Goal: Task Accomplishment & Management: Complete application form

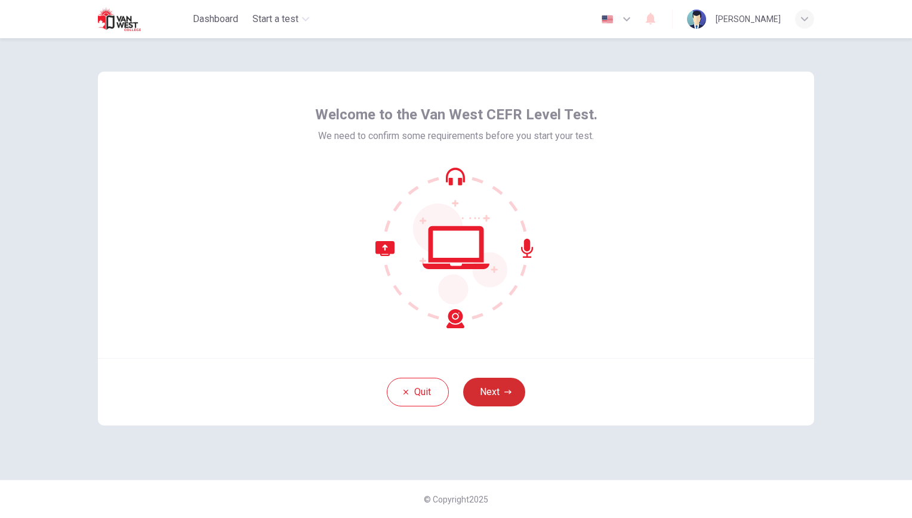
click at [484, 387] on button "Next" at bounding box center [494, 392] width 62 height 29
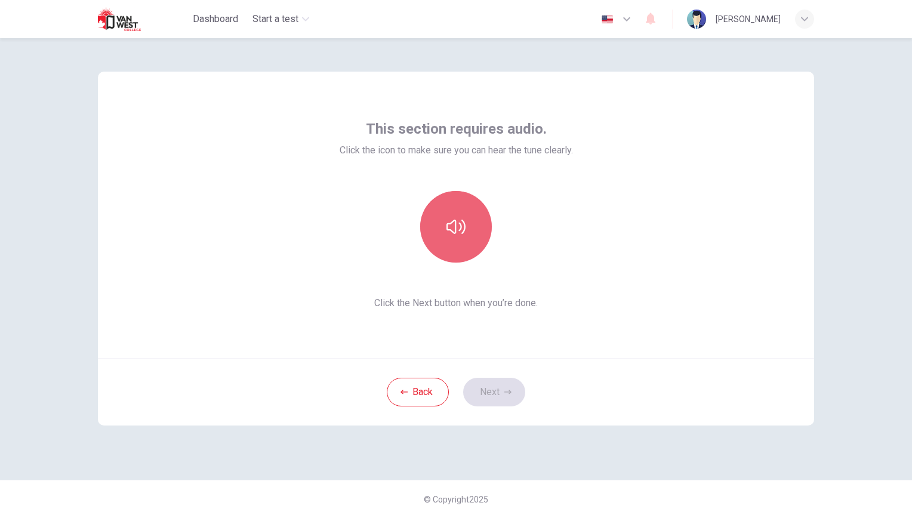
click at [451, 243] on button "button" at bounding box center [456, 227] width 72 height 72
click at [464, 251] on button "button" at bounding box center [456, 227] width 72 height 72
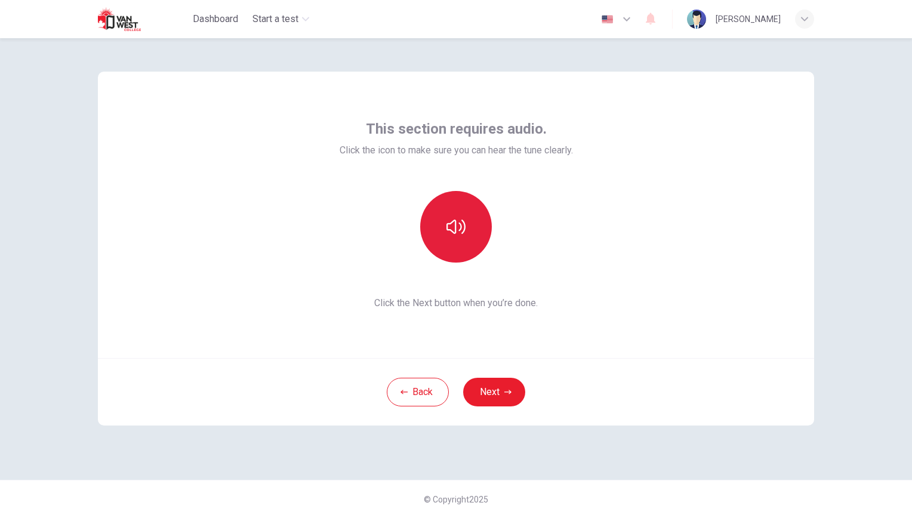
click at [433, 220] on button "button" at bounding box center [456, 227] width 72 height 72
click at [462, 240] on button "button" at bounding box center [456, 227] width 72 height 72
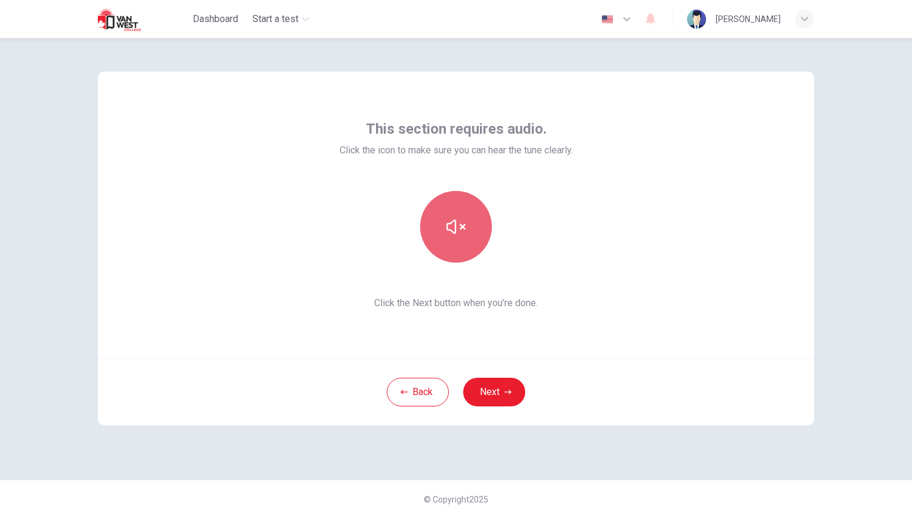
click at [462, 240] on button "button" at bounding box center [456, 227] width 72 height 72
click at [905, 210] on div "This section requires audio. Click the icon to make sure you can hear the tune …" at bounding box center [456, 278] width 912 height 480
click at [463, 249] on button "button" at bounding box center [456, 227] width 72 height 72
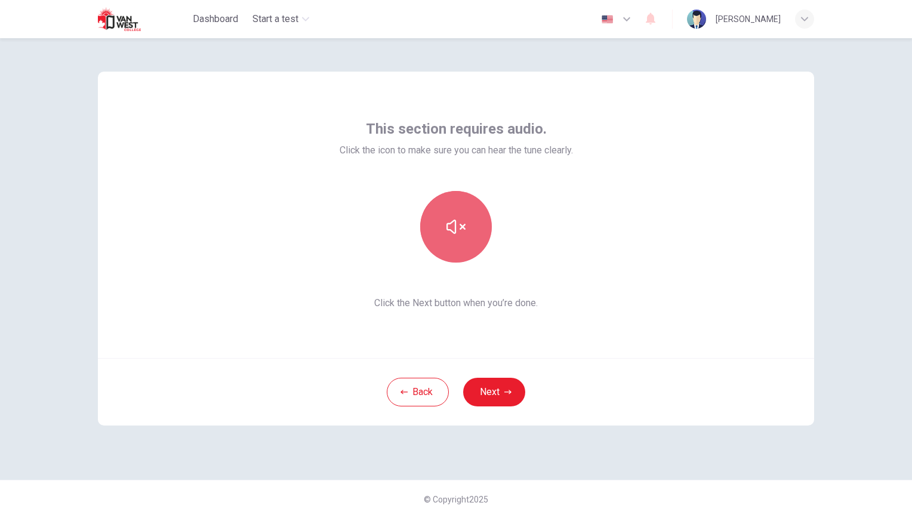
click at [468, 223] on button "button" at bounding box center [456, 227] width 72 height 72
click at [464, 235] on icon "button" at bounding box center [455, 226] width 19 height 19
click at [502, 398] on button "Next" at bounding box center [494, 392] width 62 height 29
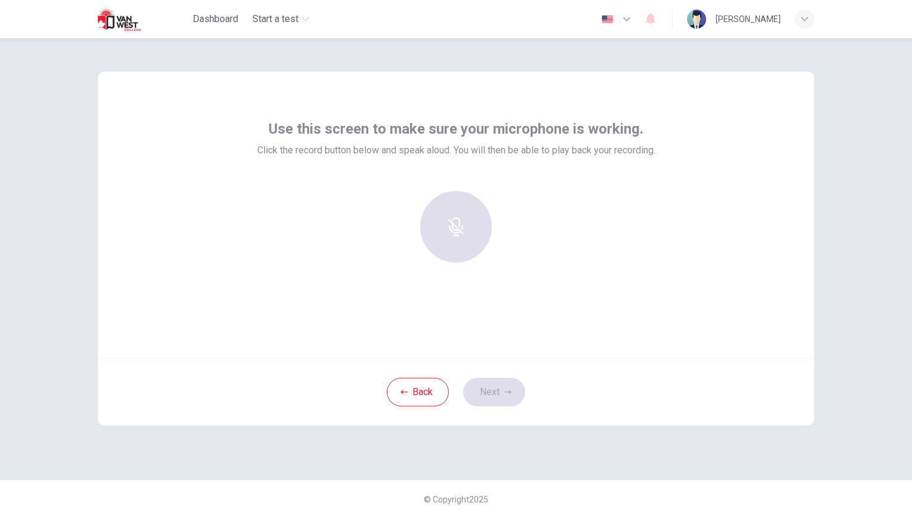
click at [432, 225] on div at bounding box center [455, 227] width 129 height 72
click at [437, 225] on div at bounding box center [455, 227] width 129 height 72
click at [463, 244] on h6 "Record" at bounding box center [456, 237] width 27 height 14
click at [462, 239] on h6 "Stop" at bounding box center [456, 237] width 18 height 14
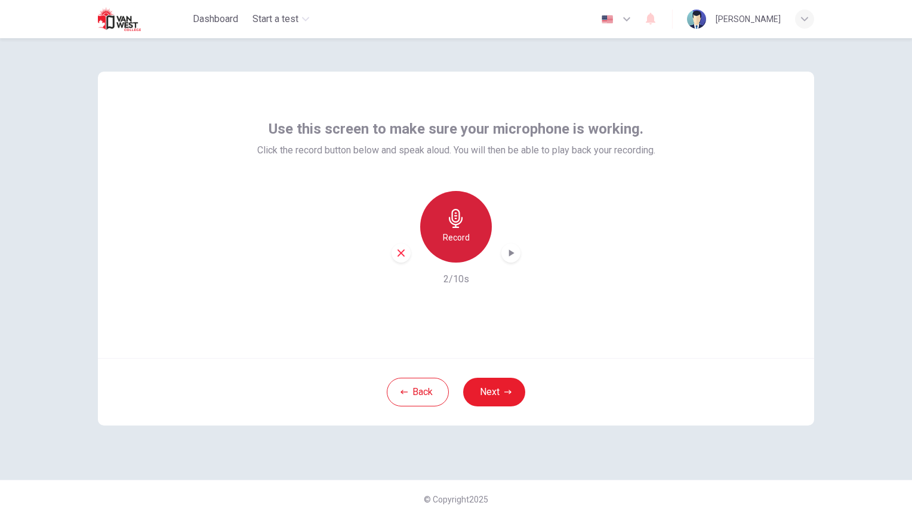
click at [455, 258] on div "Record" at bounding box center [456, 227] width 72 height 72
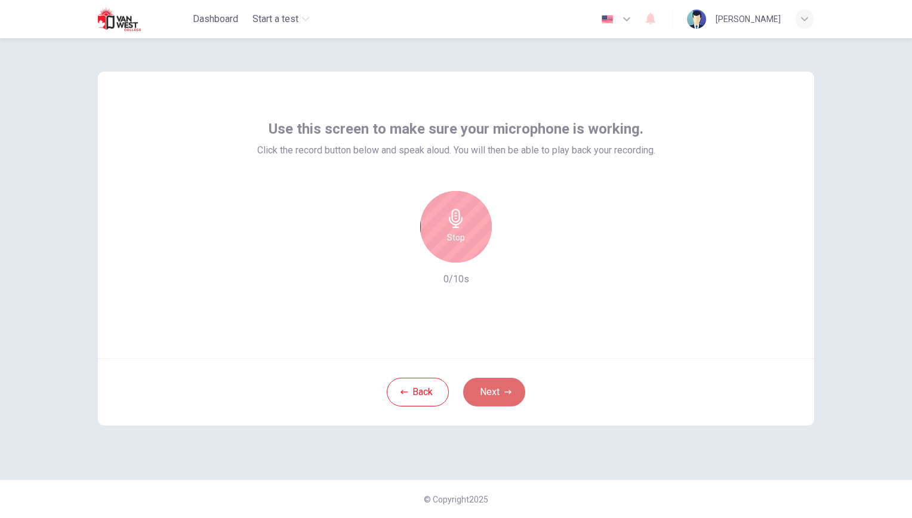
click at [488, 396] on button "Next" at bounding box center [494, 392] width 62 height 29
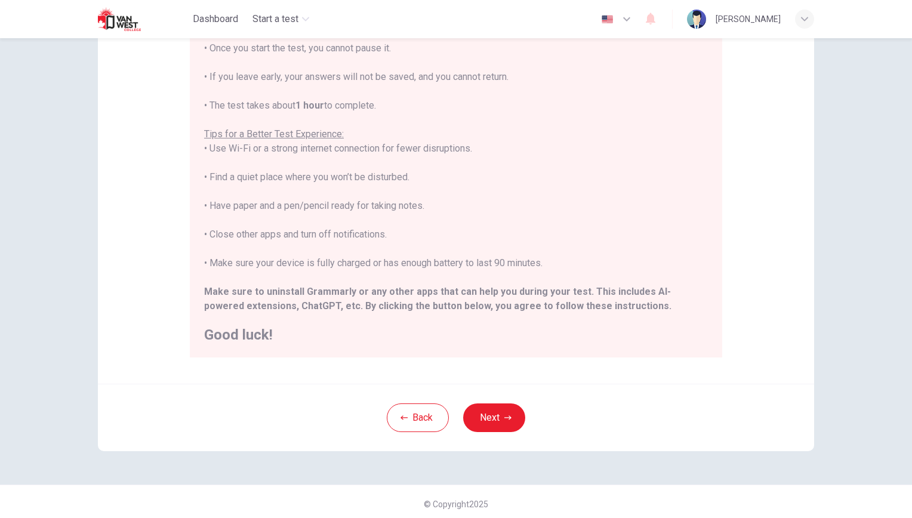
scroll to position [144, 0]
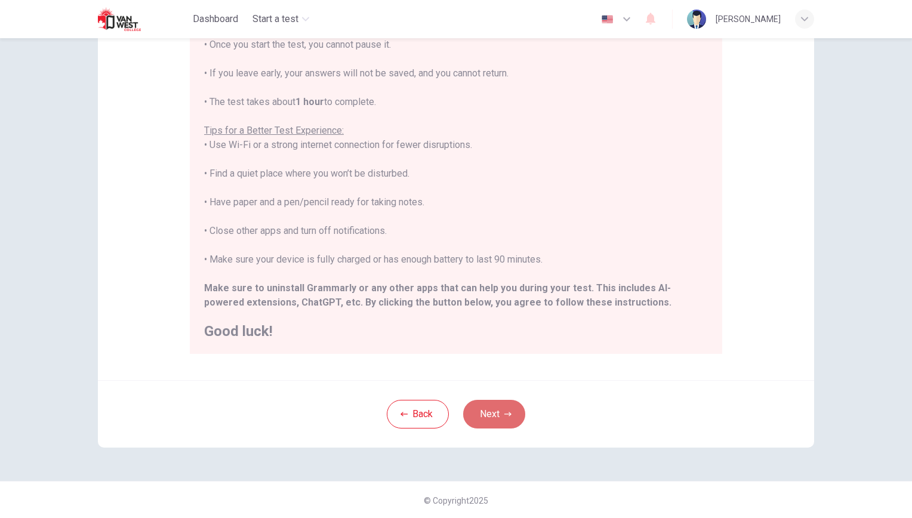
click at [504, 411] on icon "button" at bounding box center [507, 414] width 7 height 7
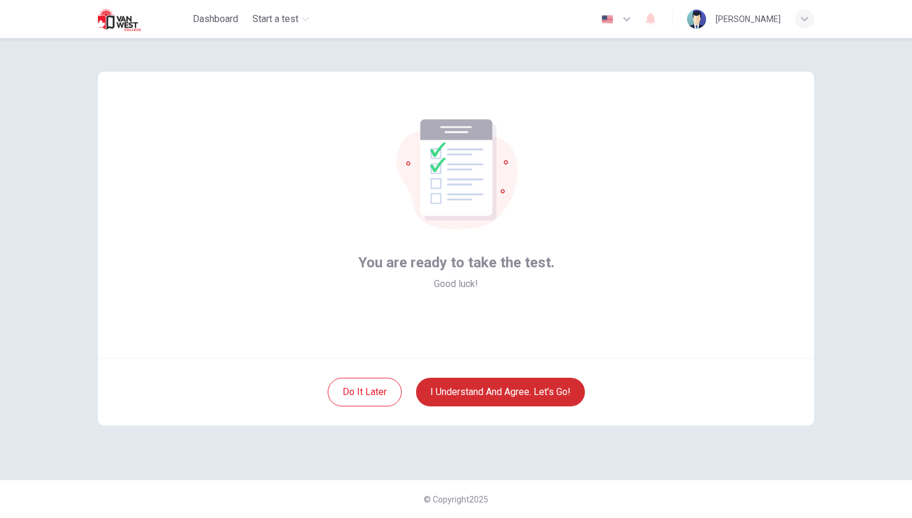
click at [524, 390] on button "I understand and agree. Let’s go!" at bounding box center [500, 392] width 169 height 29
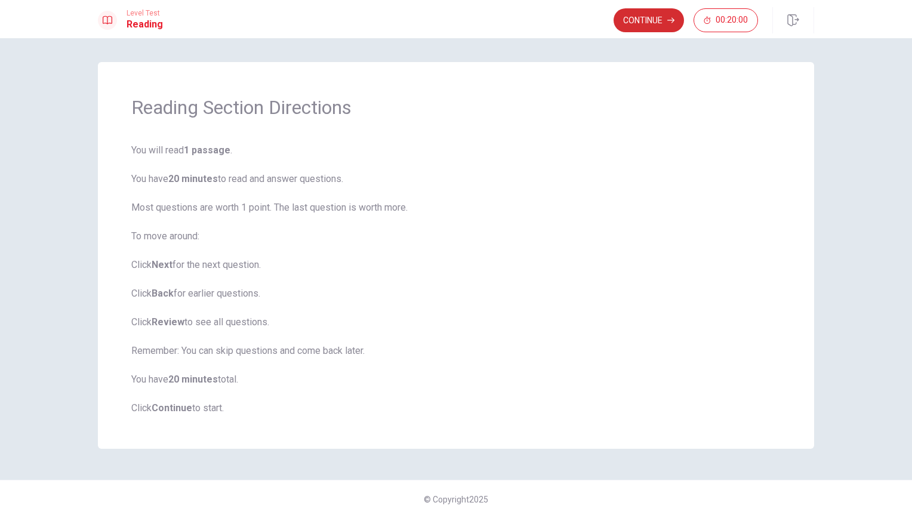
click at [659, 15] on button "Continue" at bounding box center [648, 20] width 70 height 24
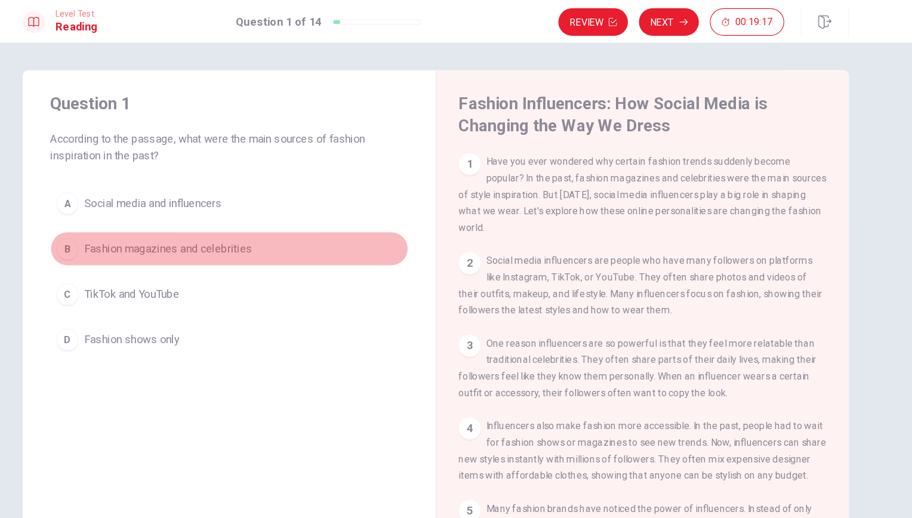
click at [136, 215] on div "B" at bounding box center [136, 216] width 19 height 19
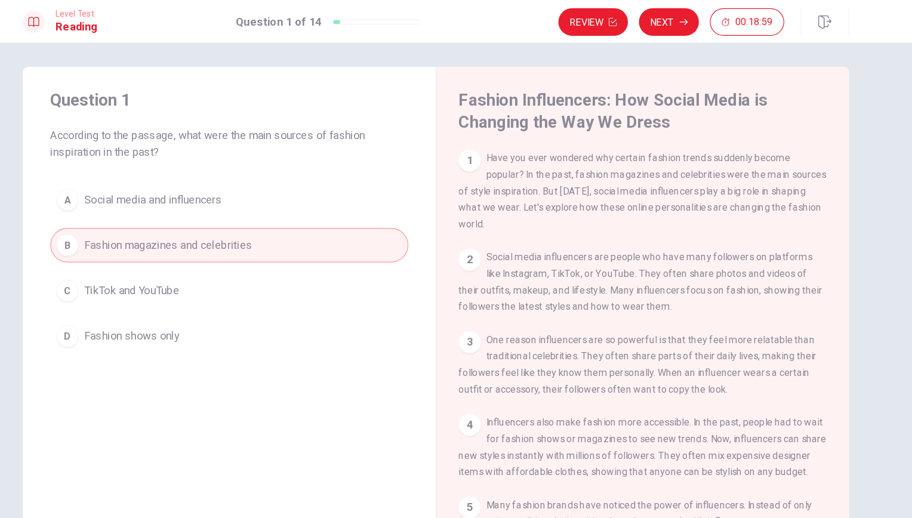
scroll to position [1, 0]
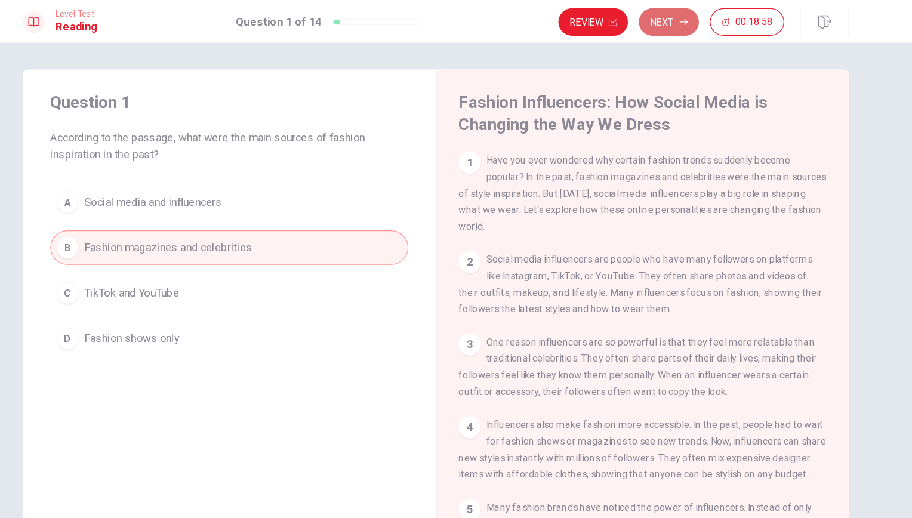
click at [649, 17] on button "Next" at bounding box center [658, 20] width 52 height 24
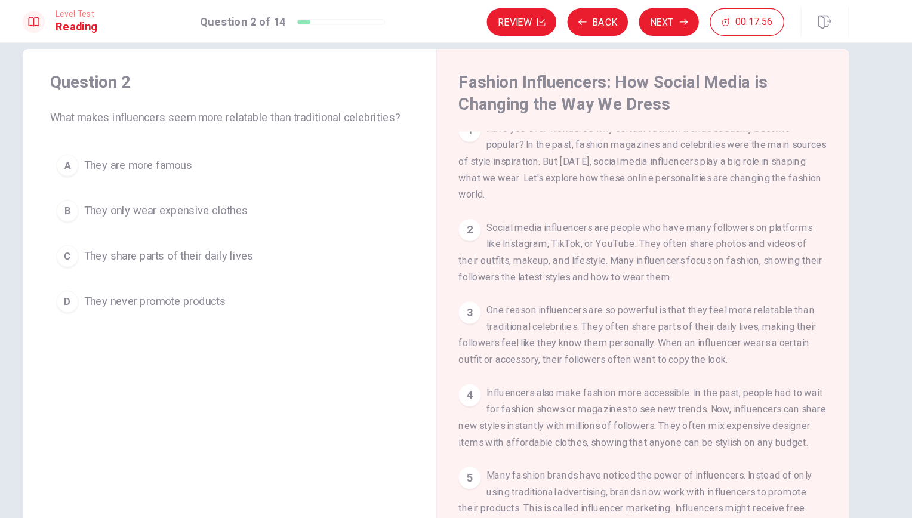
scroll to position [18, 0]
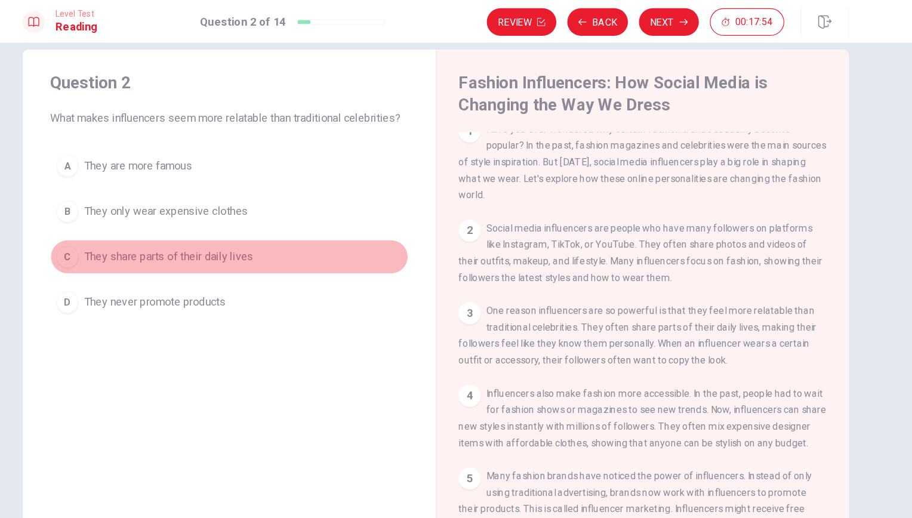
click at [134, 220] on div "C" at bounding box center [136, 223] width 19 height 19
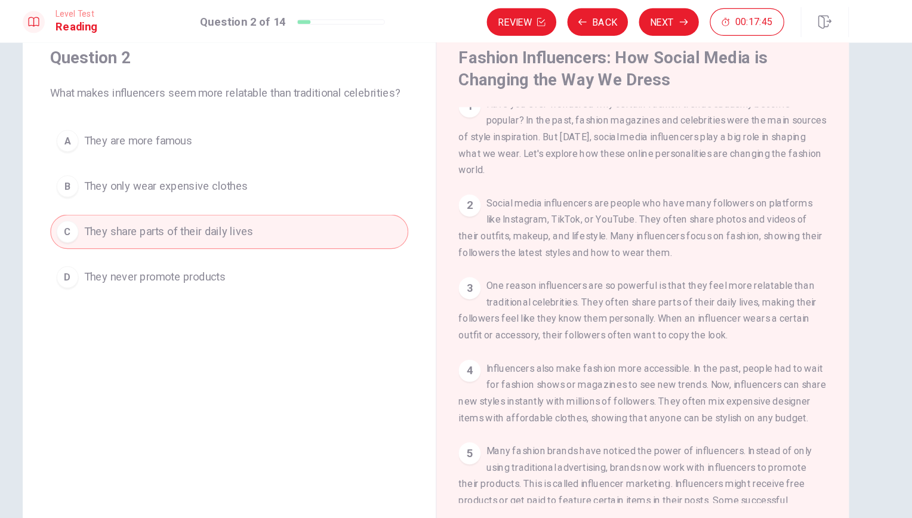
scroll to position [40, 0]
click at [680, 20] on button "Next" at bounding box center [658, 20] width 52 height 24
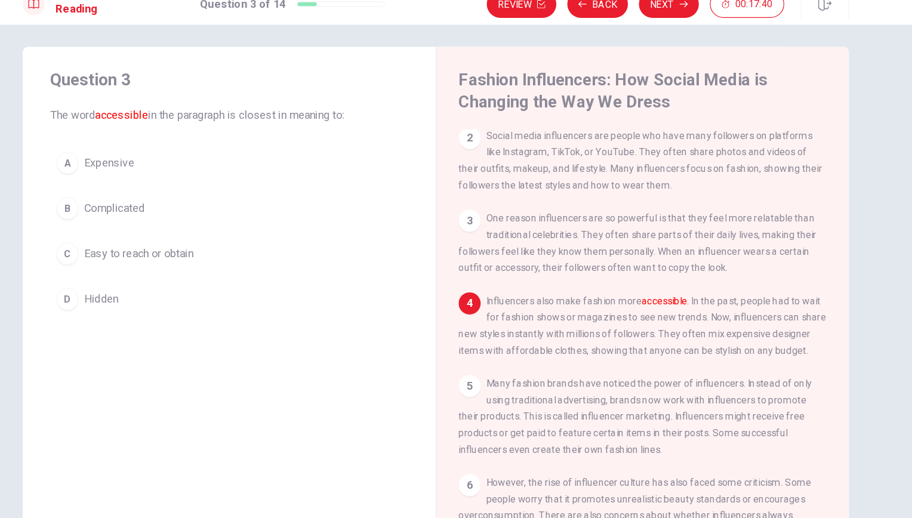
scroll to position [0, 0]
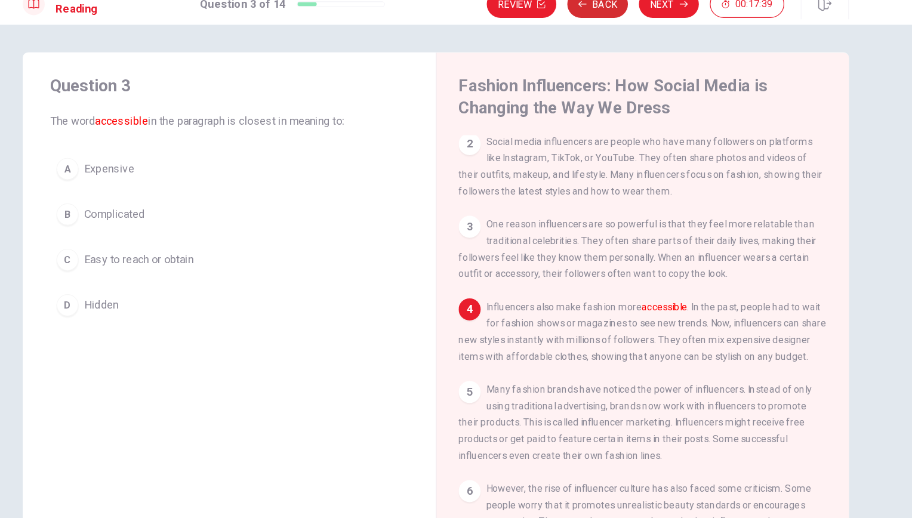
click at [593, 24] on button "Back" at bounding box center [596, 20] width 53 height 24
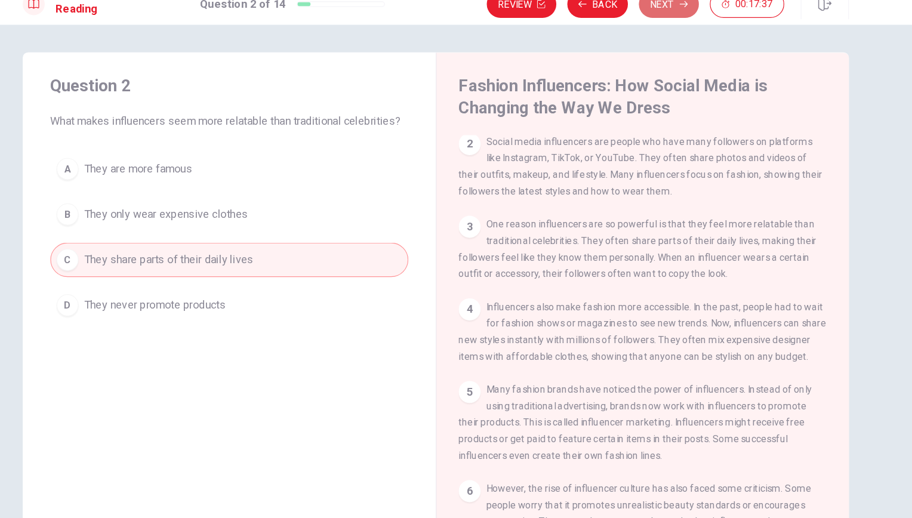
click at [649, 23] on button "Next" at bounding box center [658, 20] width 52 height 24
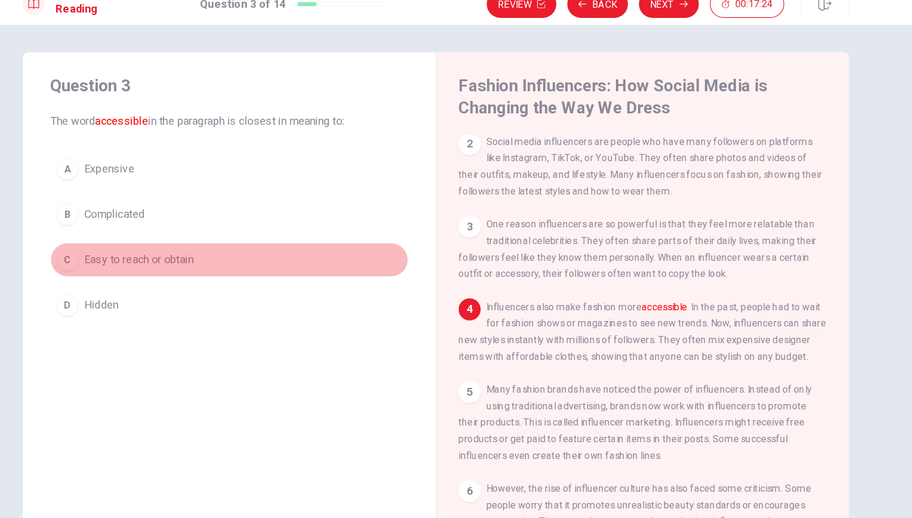
click at [136, 242] on div "C" at bounding box center [136, 241] width 19 height 19
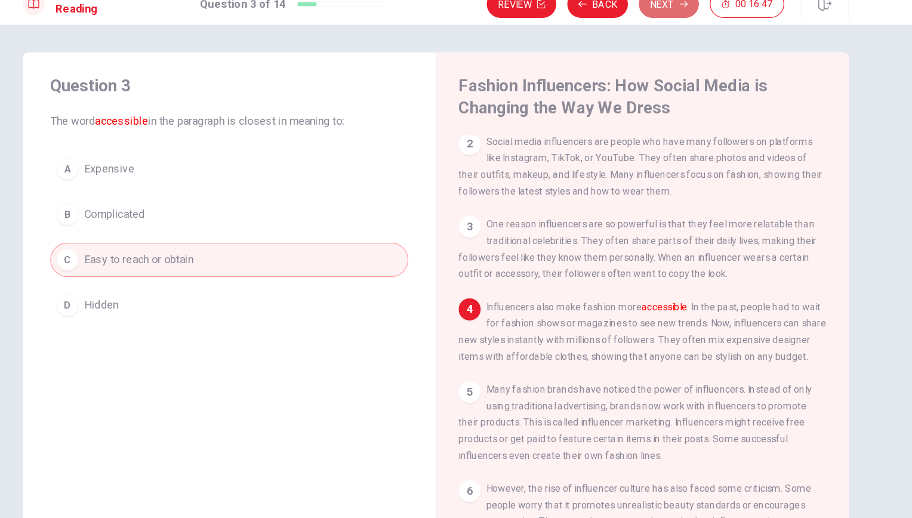
click at [653, 20] on button "Next" at bounding box center [658, 20] width 52 height 24
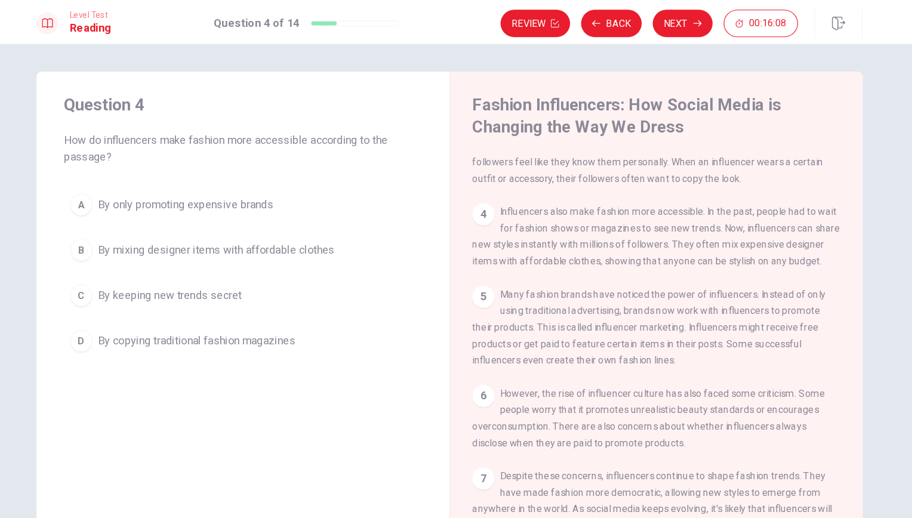
scroll to position [1, 0]
click at [138, 214] on div "B" at bounding box center [136, 215] width 19 height 19
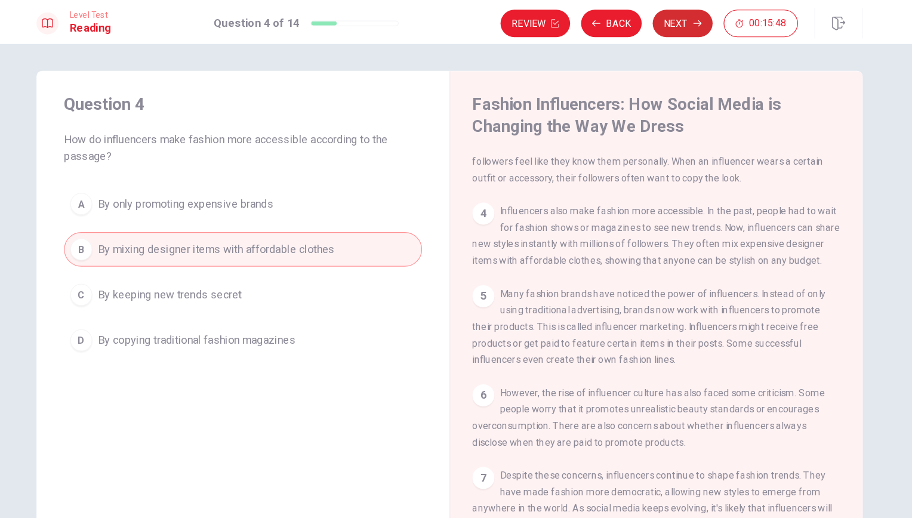
click at [649, 16] on button "Next" at bounding box center [658, 20] width 52 height 24
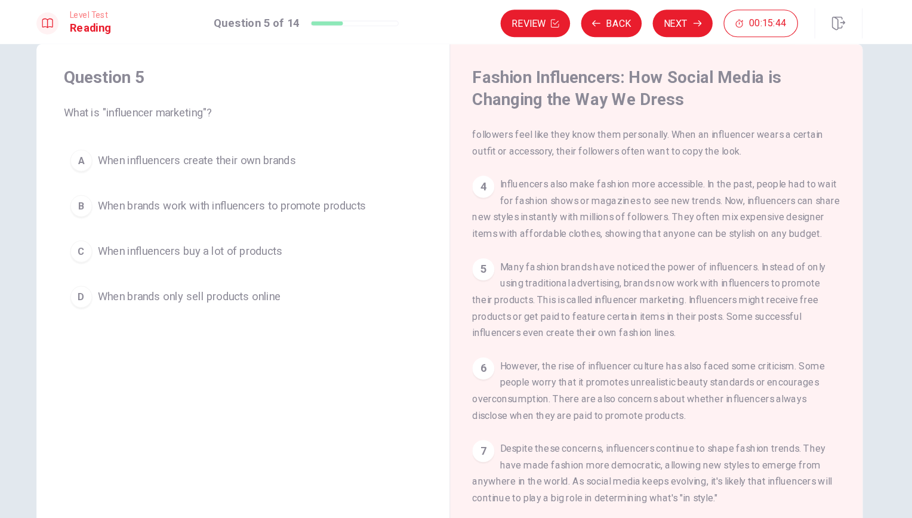
scroll to position [40, 0]
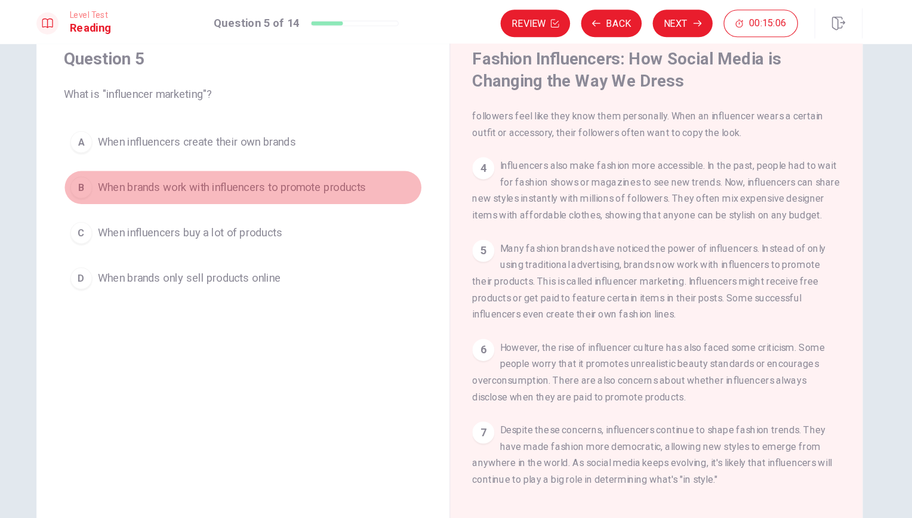
click at [264, 165] on span "When brands work with influencers to promote products" at bounding box center [267, 162] width 233 height 14
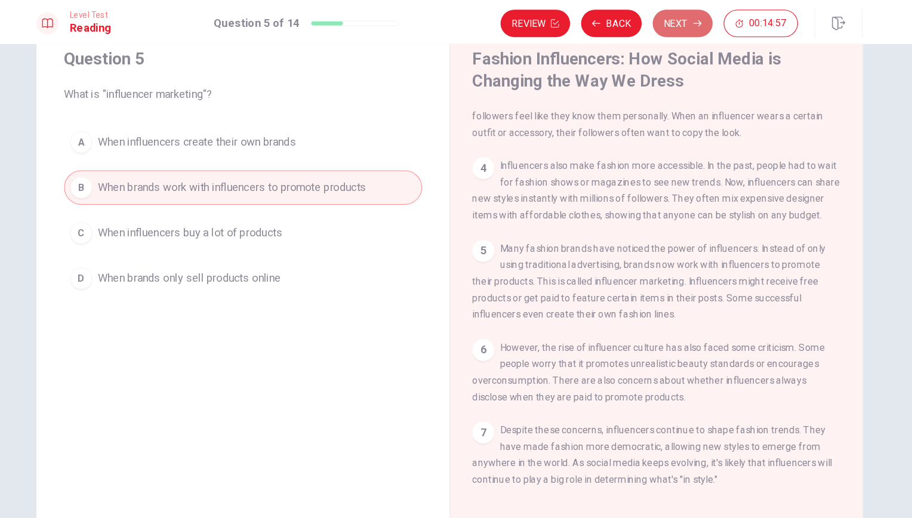
click at [648, 18] on button "Next" at bounding box center [658, 20] width 52 height 24
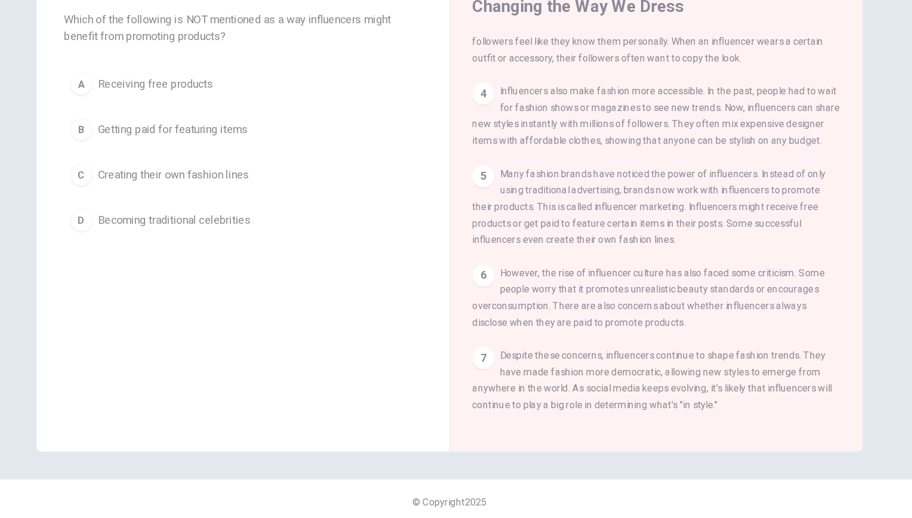
click at [195, 255] on span "Becoming traditional celebrities" at bounding box center [217, 255] width 132 height 14
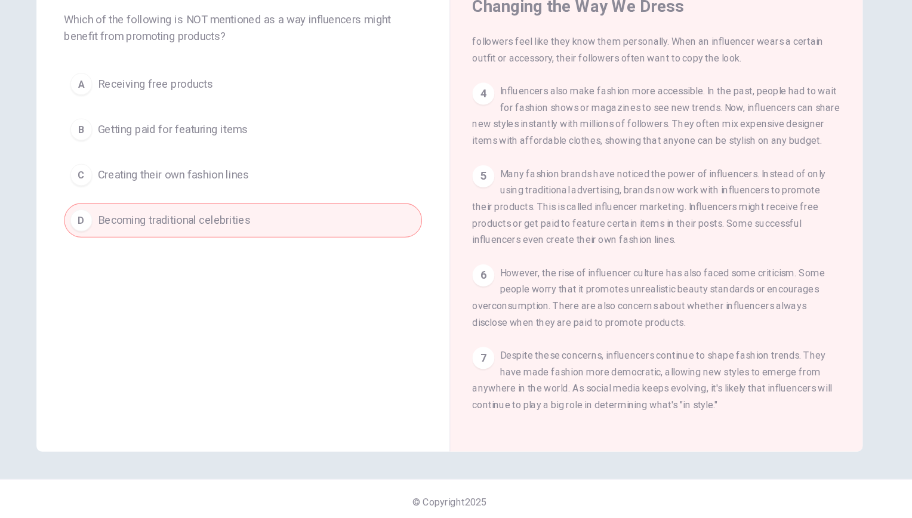
scroll to position [0, 0]
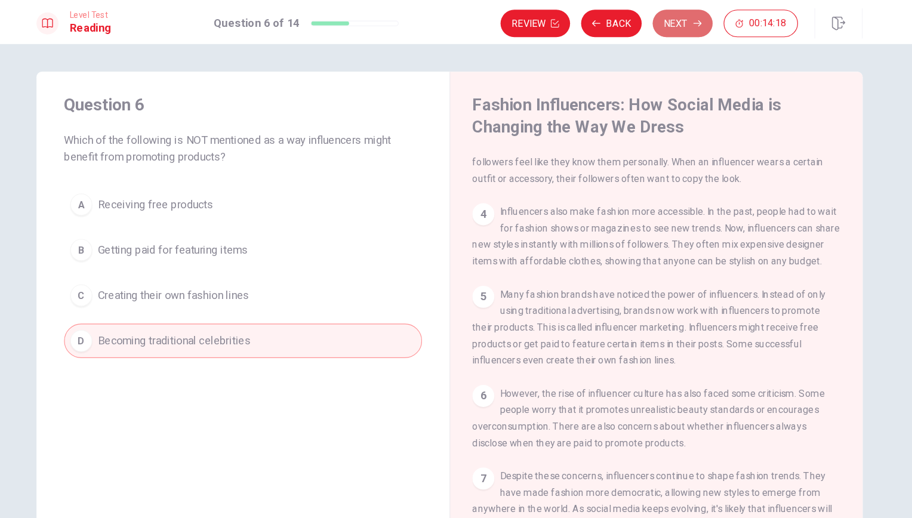
click at [647, 17] on button "Next" at bounding box center [658, 20] width 52 height 24
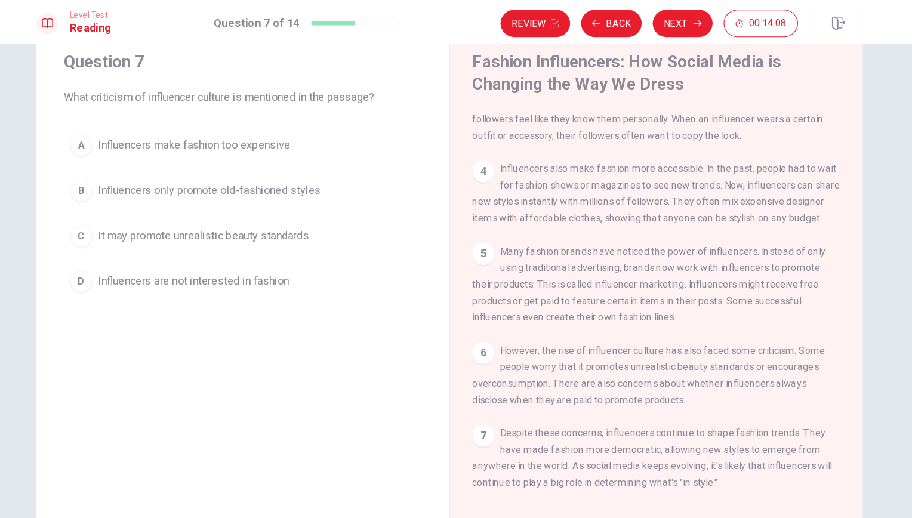
scroll to position [40, 0]
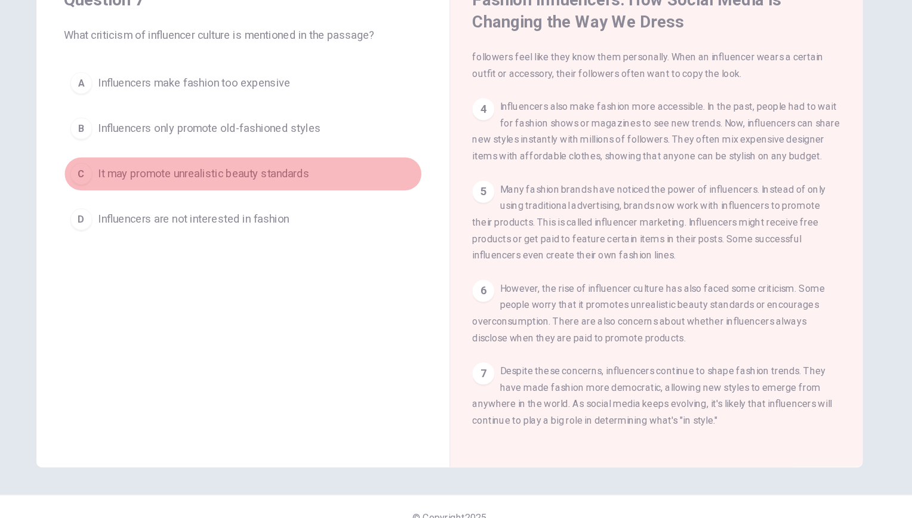
click at [292, 198] on span "It may promote unrealistic beauty standards" at bounding box center [242, 202] width 183 height 14
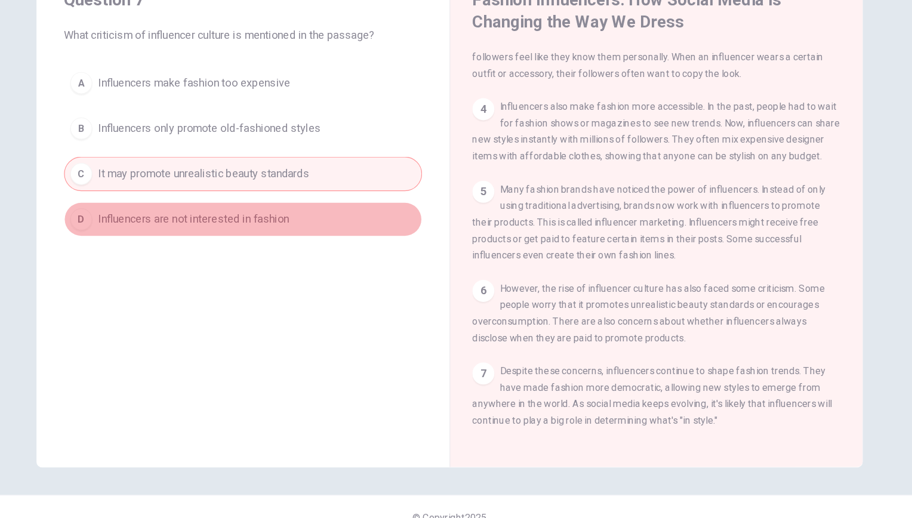
click at [269, 234] on span "Influencers are not interested in fashion" at bounding box center [234, 241] width 166 height 14
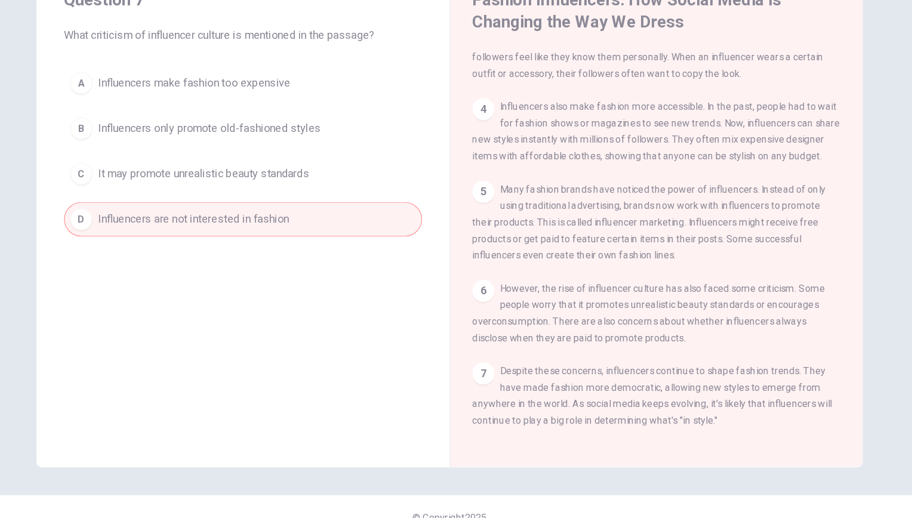
click at [268, 209] on button "C It may promote unrealistic beauty standards" at bounding box center [277, 202] width 310 height 30
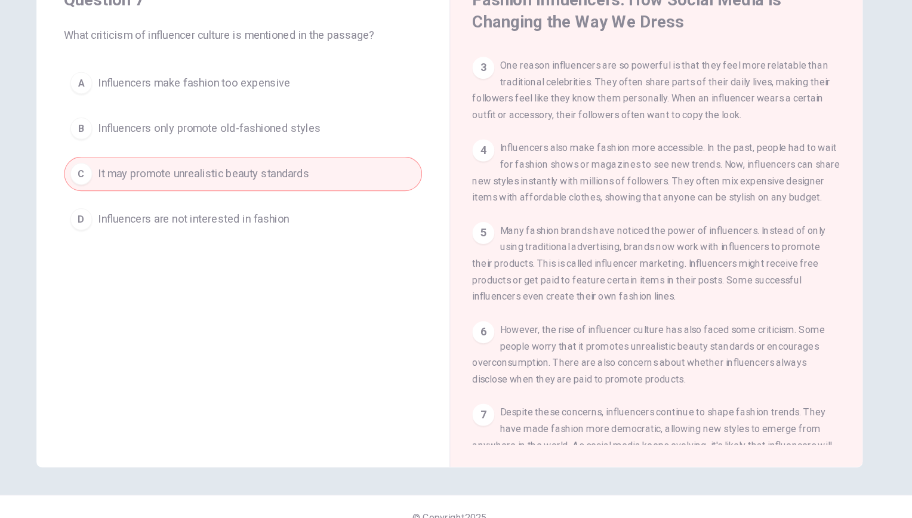
scroll to position [137, 0]
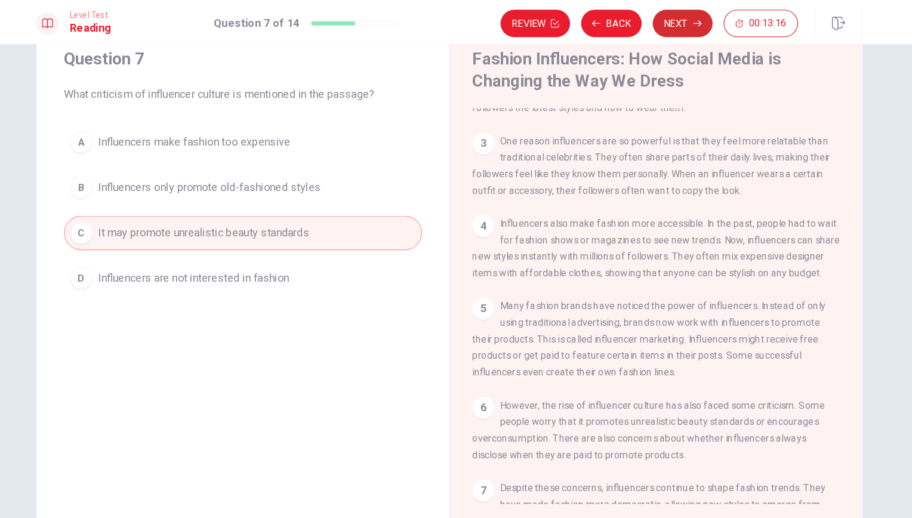
click at [645, 20] on button "Next" at bounding box center [658, 20] width 52 height 24
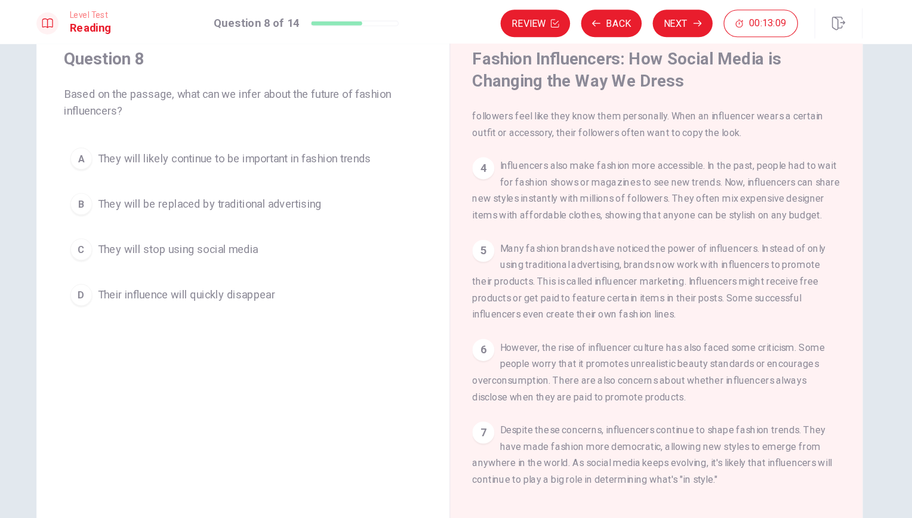
scroll to position [220, 0]
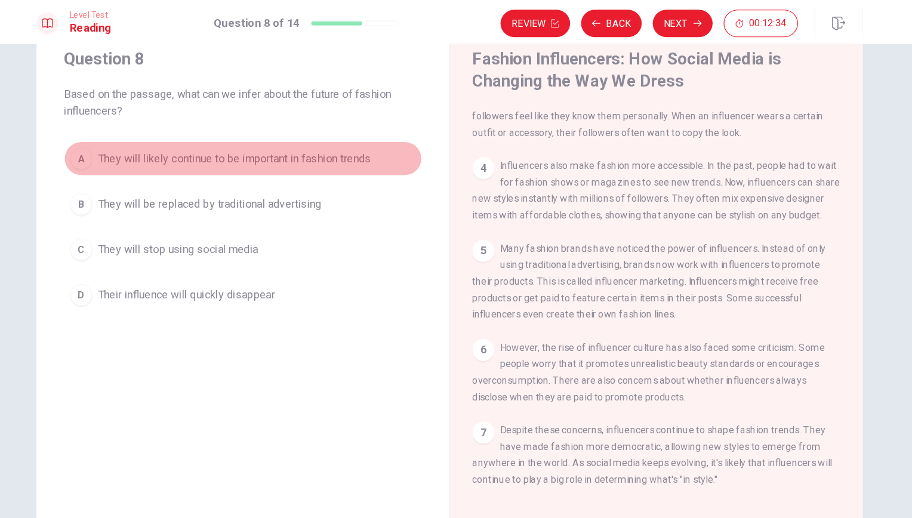
click at [226, 137] on span "They will likely continue to be important in fashion trends" at bounding box center [269, 137] width 237 height 14
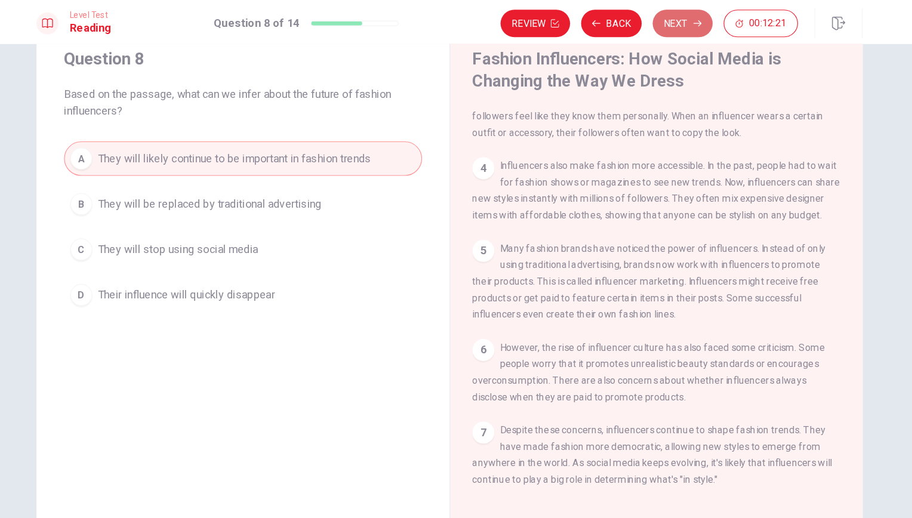
click at [647, 20] on button "Next" at bounding box center [658, 20] width 52 height 24
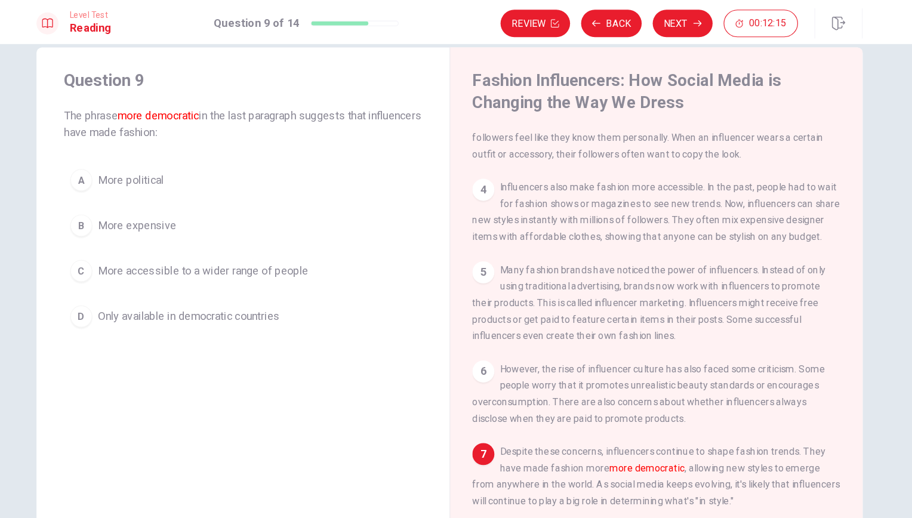
scroll to position [40, 0]
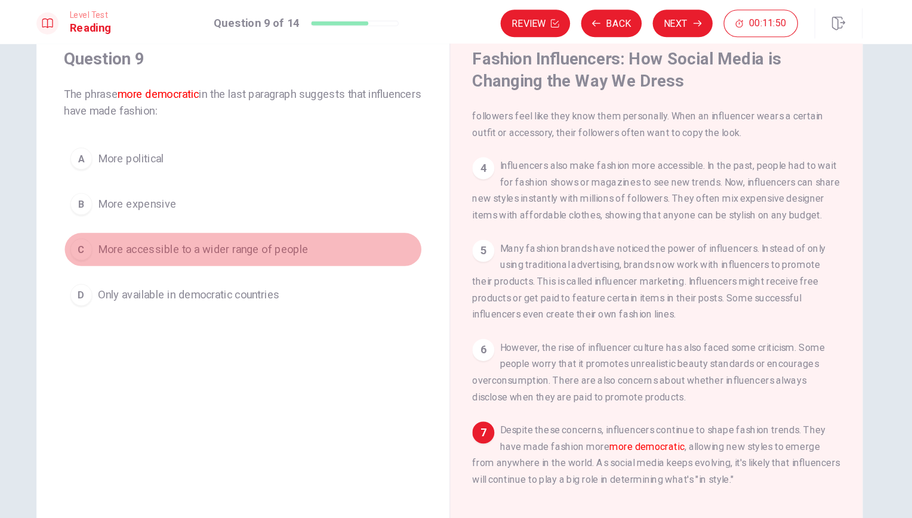
click at [240, 217] on span "More accessible to a wider range of people" at bounding box center [242, 216] width 183 height 14
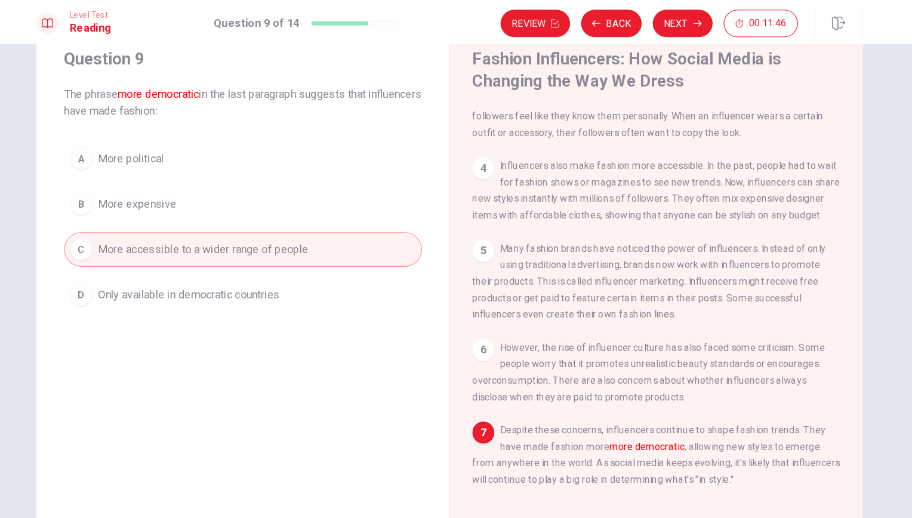
click at [265, 260] on span "Only available in democratic countries" at bounding box center [230, 255] width 158 height 14
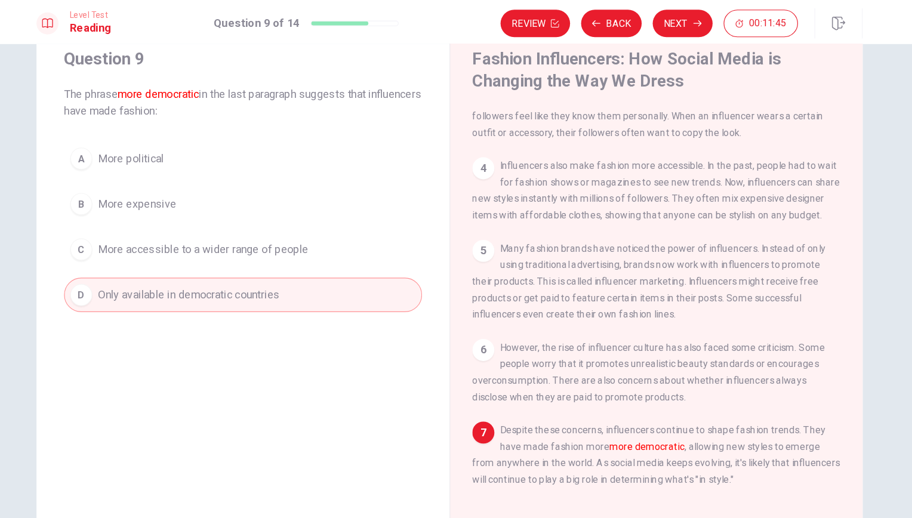
click at [258, 229] on button "C More accessible to a wider range of people" at bounding box center [277, 216] width 310 height 30
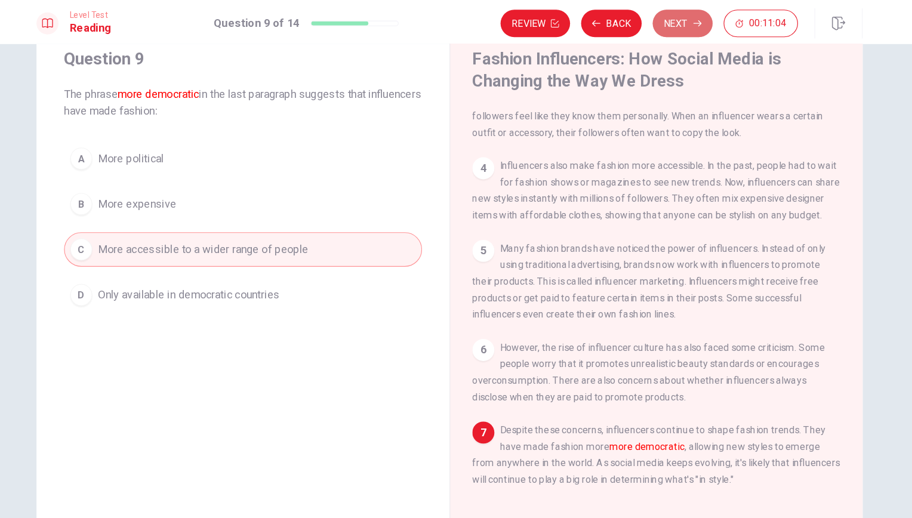
click at [661, 22] on button "Next" at bounding box center [658, 20] width 52 height 24
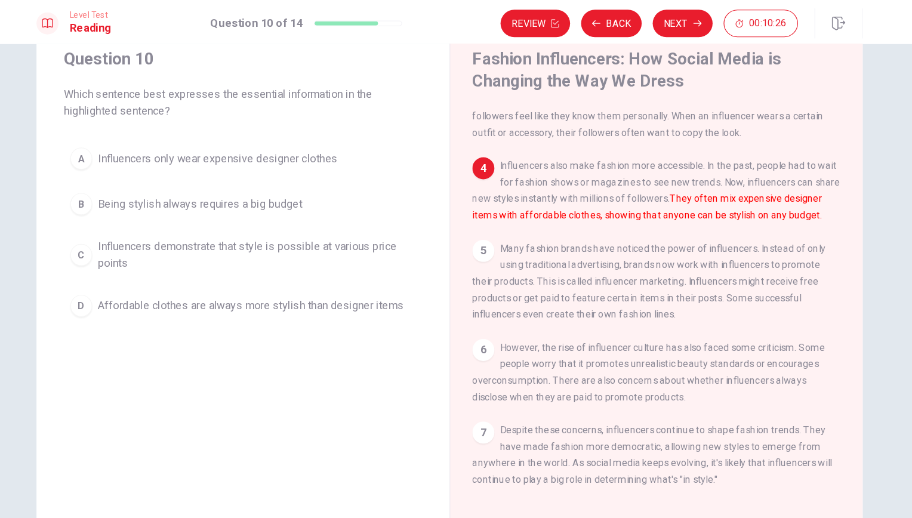
click at [299, 220] on span "Influencers demonstrate that style is possible at various price points" at bounding box center [289, 220] width 276 height 29
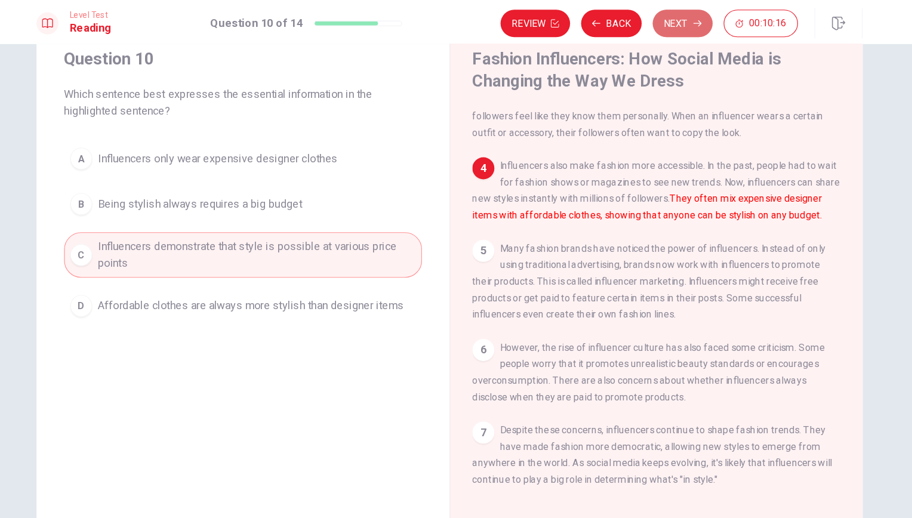
click at [655, 23] on button "Next" at bounding box center [658, 20] width 52 height 24
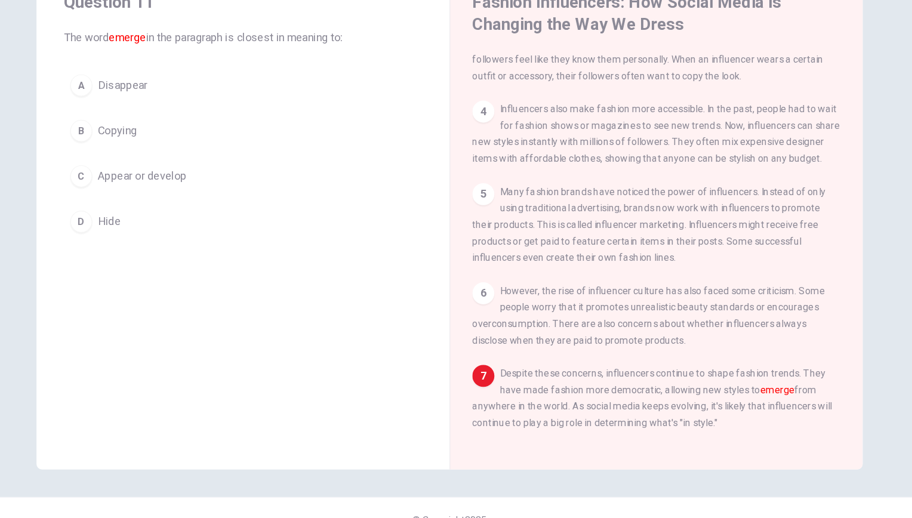
scroll to position [20, 0]
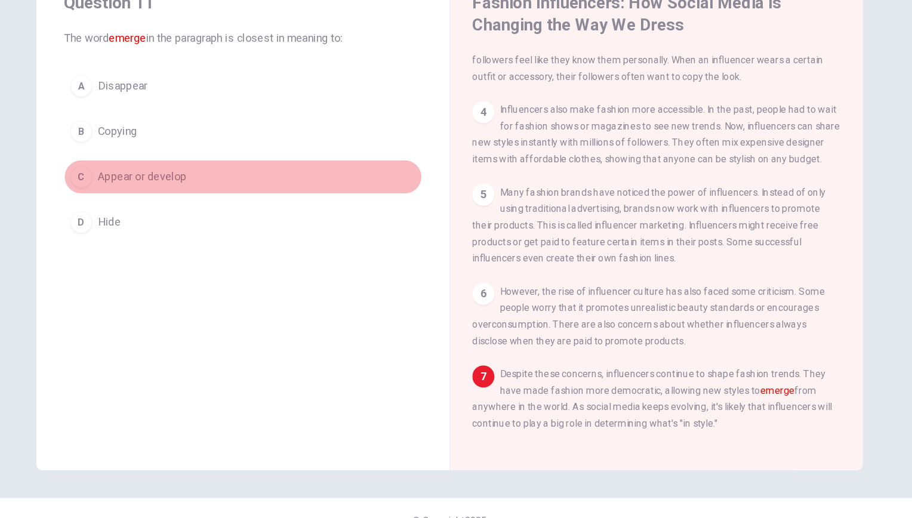
click at [190, 235] on button "C Appear or develop" at bounding box center [277, 222] width 310 height 30
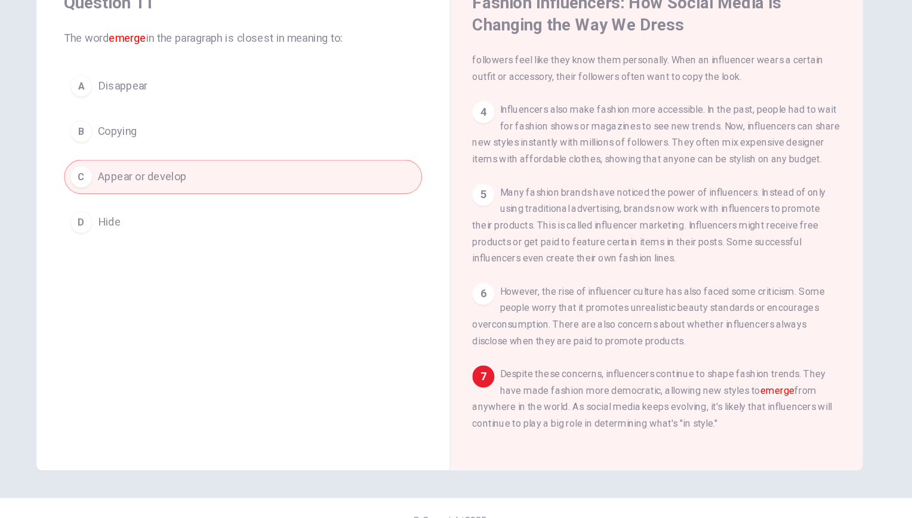
scroll to position [0, 0]
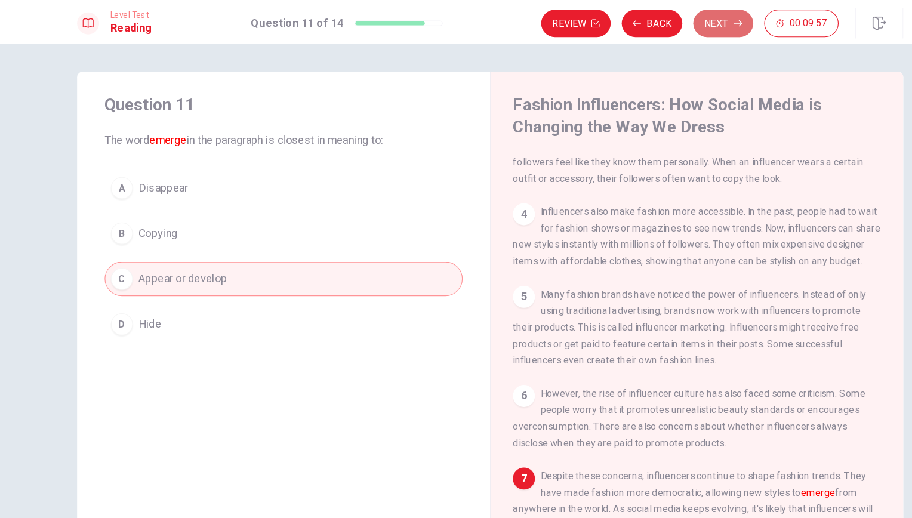
click at [652, 17] on button "Next" at bounding box center [658, 20] width 52 height 24
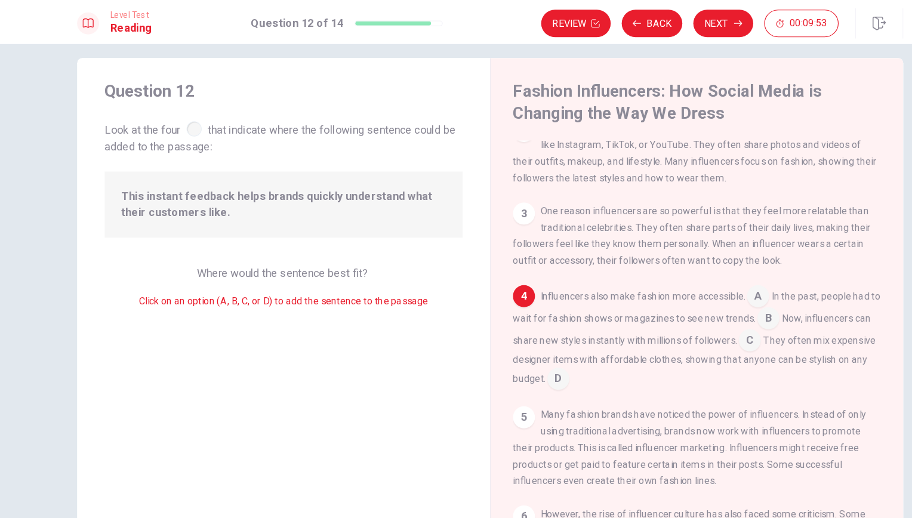
scroll to position [13, 0]
click at [683, 260] on input at bounding box center [687, 257] width 19 height 19
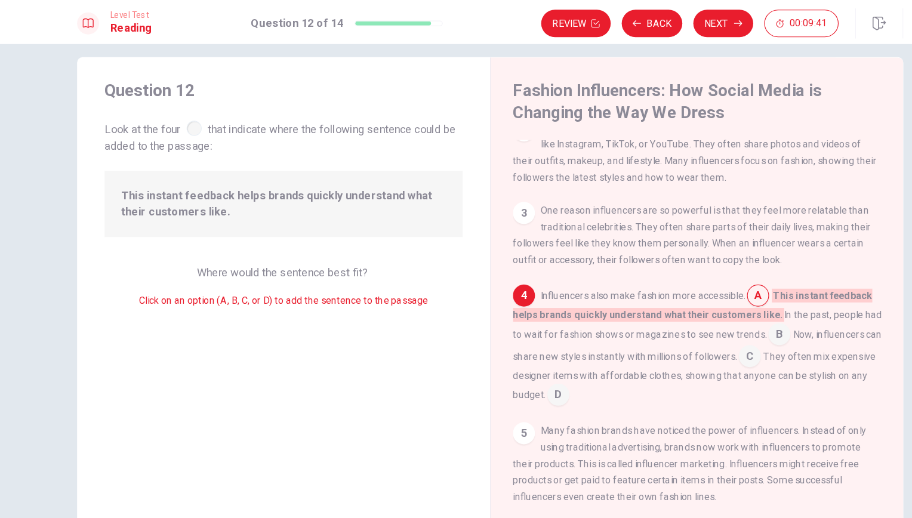
click at [643, 252] on div "1 Have you ever wondered why certain fashion trends suddenly become popular? In…" at bounding box center [643, 292] width 335 height 343
click at [678, 264] on input at bounding box center [687, 257] width 19 height 19
click at [679, 263] on input at bounding box center [687, 257] width 19 height 19
click at [482, 259] on div "4" at bounding box center [485, 255] width 19 height 19
click at [341, 207] on div "Question 12 Look at the four that indicate where the following sentence could b…" at bounding box center [277, 267] width 358 height 434
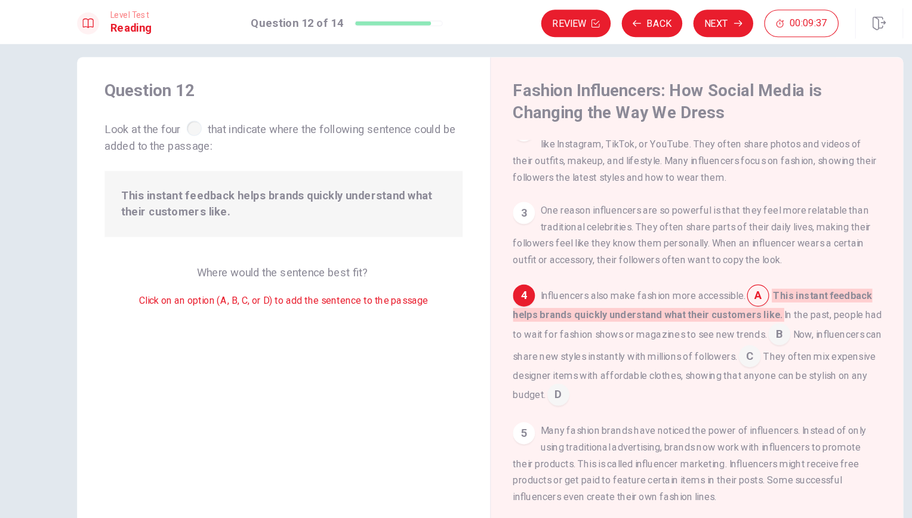
click at [199, 115] on div at bounding box center [199, 110] width 13 height 13
click at [699, 294] on input at bounding box center [706, 290] width 19 height 19
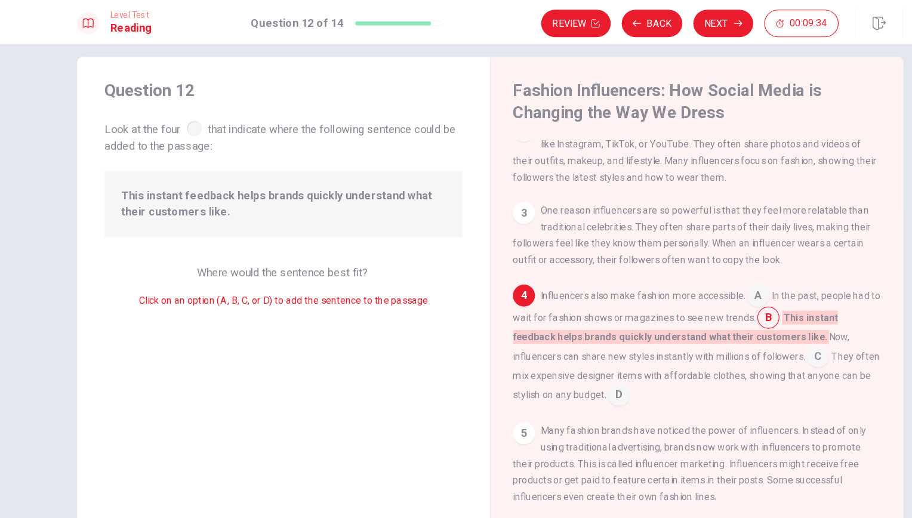
click at [577, 348] on input at bounding box center [567, 343] width 19 height 19
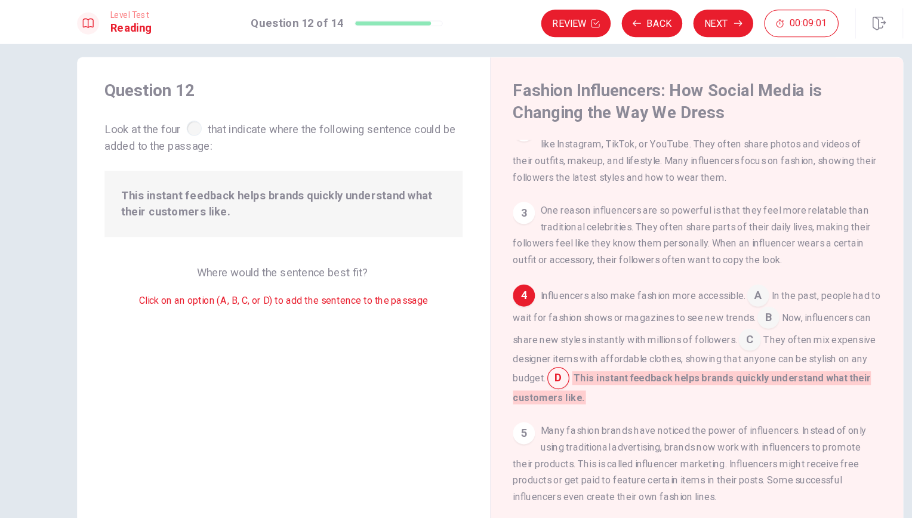
click at [690, 303] on input at bounding box center [680, 295] width 19 height 19
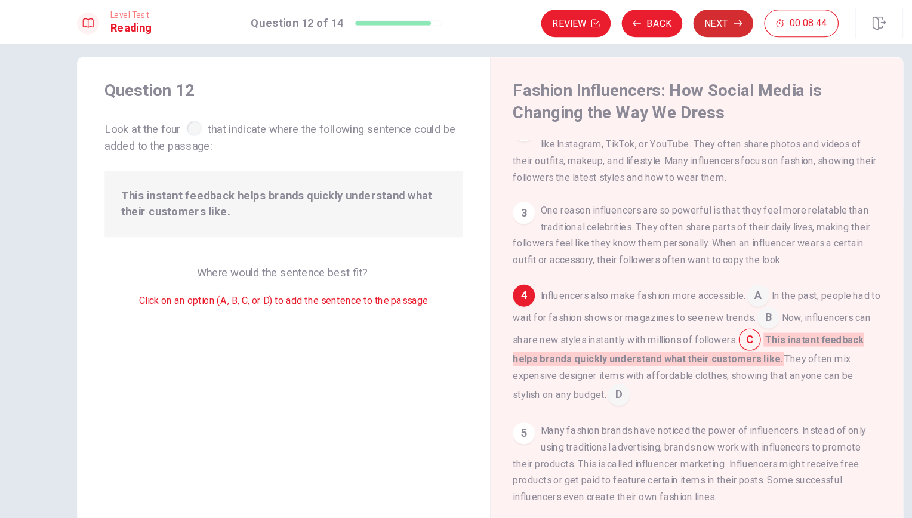
click at [655, 26] on button "Next" at bounding box center [658, 20] width 52 height 24
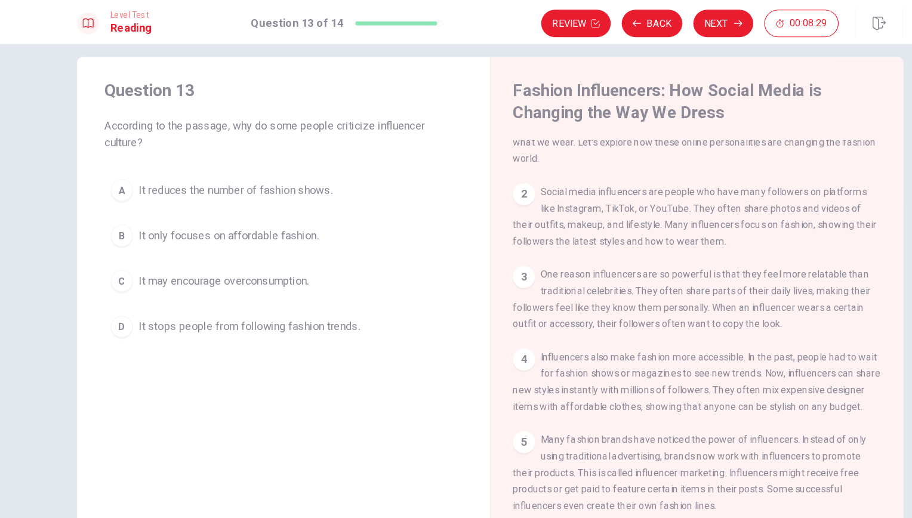
scroll to position [49, 0]
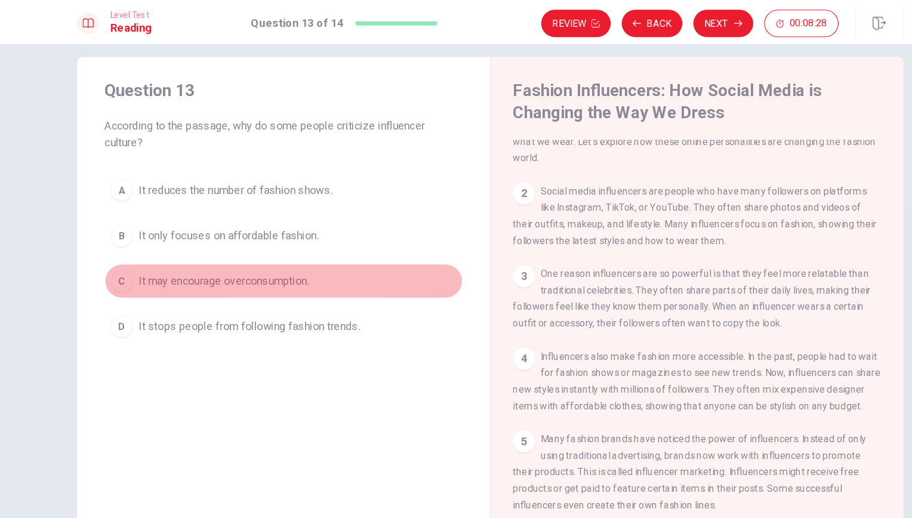
click at [122, 243] on button "C It may encourage overconsumption." at bounding box center [277, 244] width 310 height 30
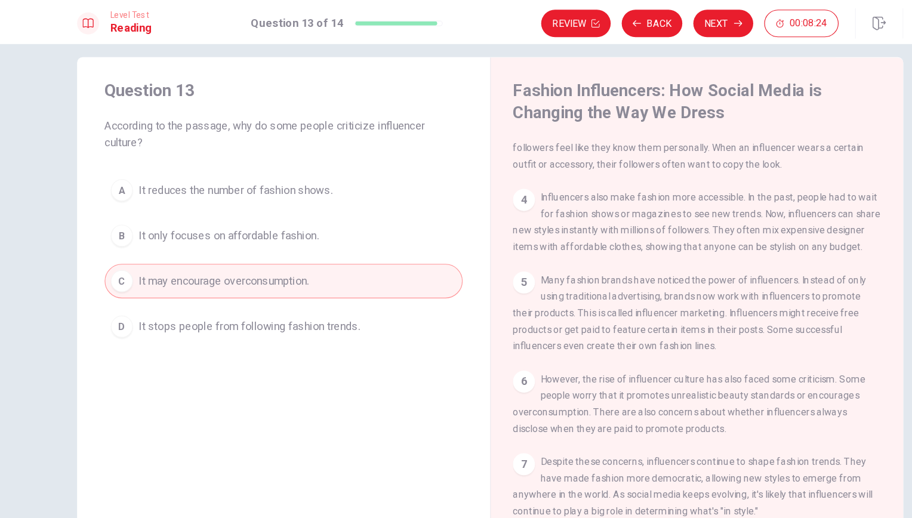
scroll to position [40, 0]
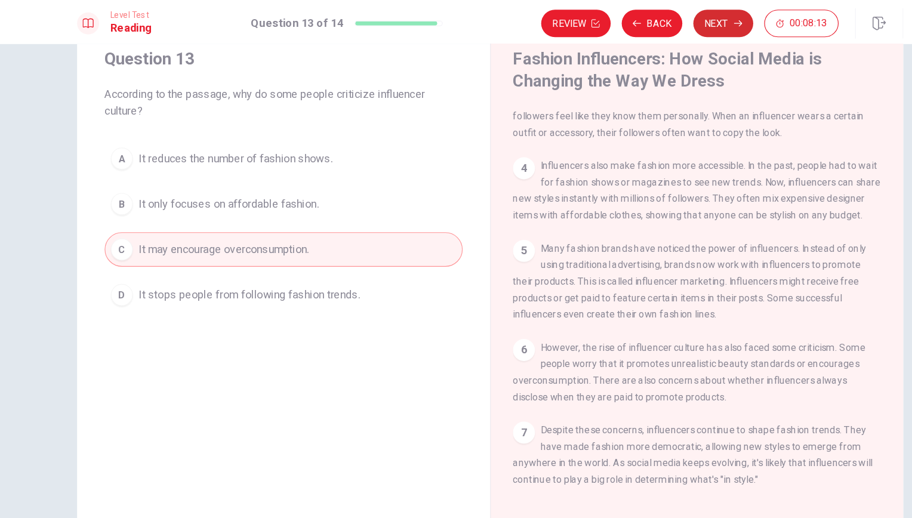
click at [662, 23] on button "Next" at bounding box center [658, 20] width 52 height 24
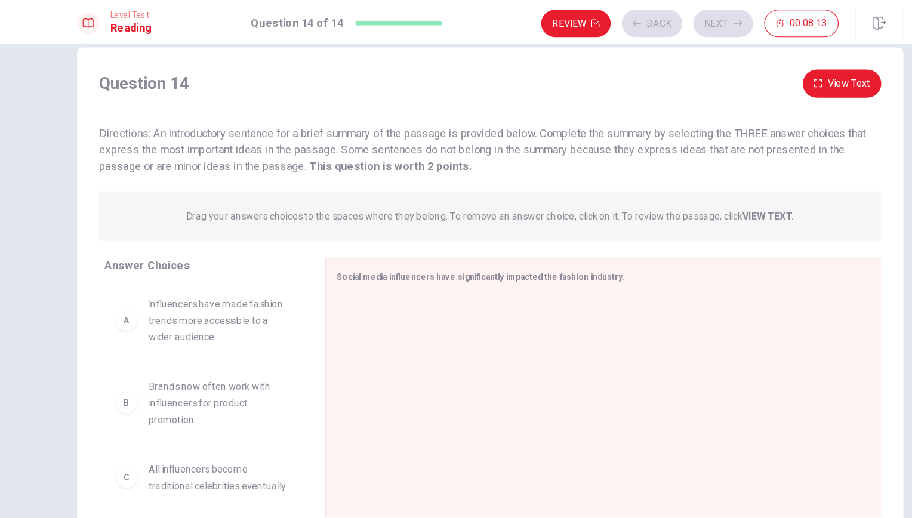
scroll to position [21, 0]
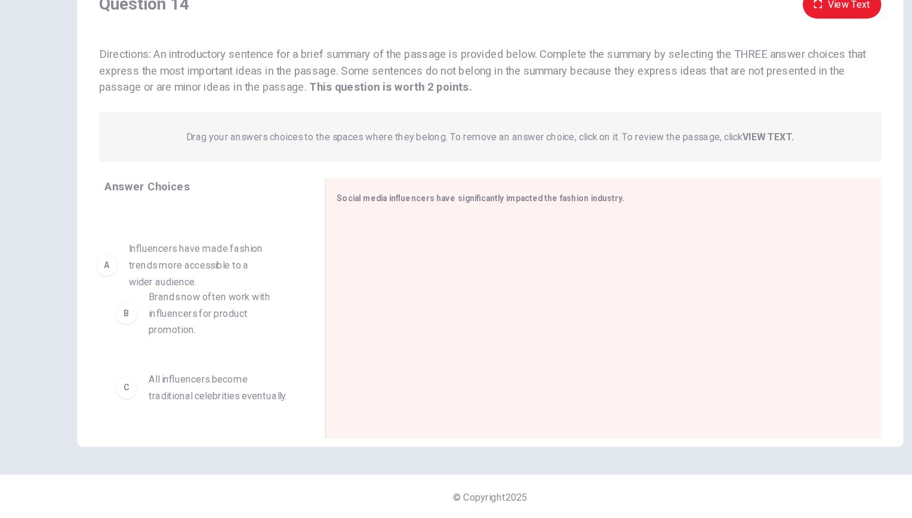
drag, startPoint x: 229, startPoint y: 274, endPoint x: 231, endPoint y: 303, distance: 28.1
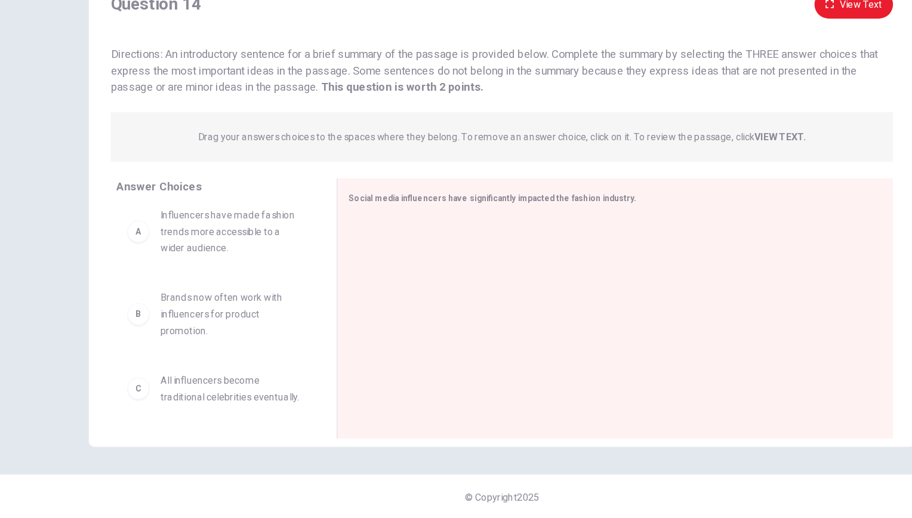
scroll to position [0, 0]
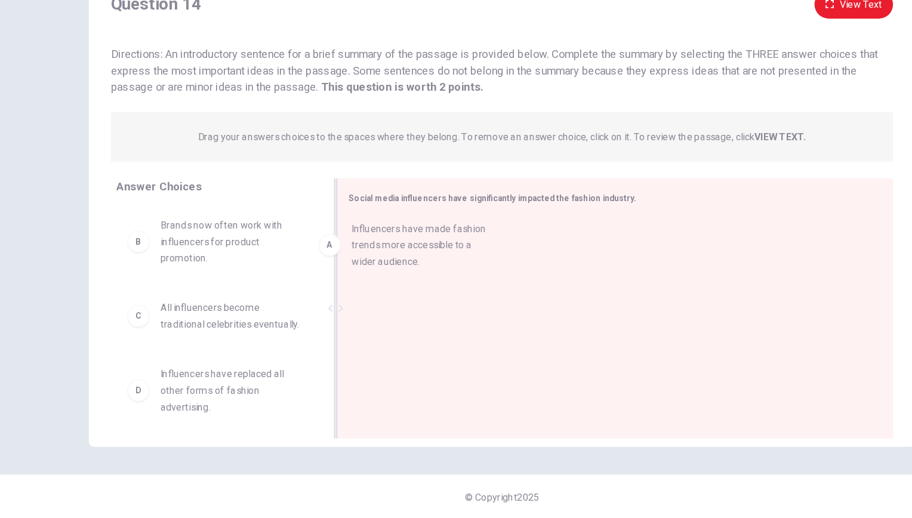
drag, startPoint x: 234, startPoint y: 269, endPoint x: 406, endPoint y: 272, distance: 171.9
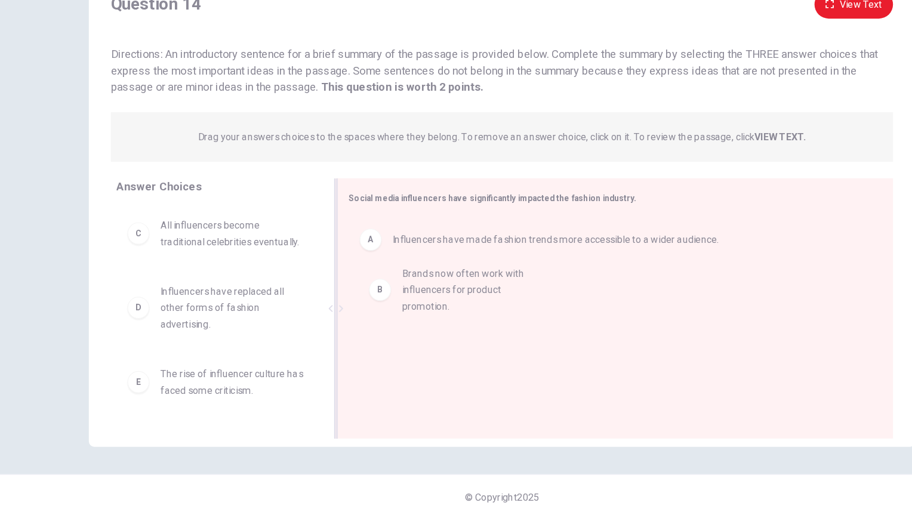
drag, startPoint x: 210, startPoint y: 285, endPoint x: 431, endPoint y: 331, distance: 225.5
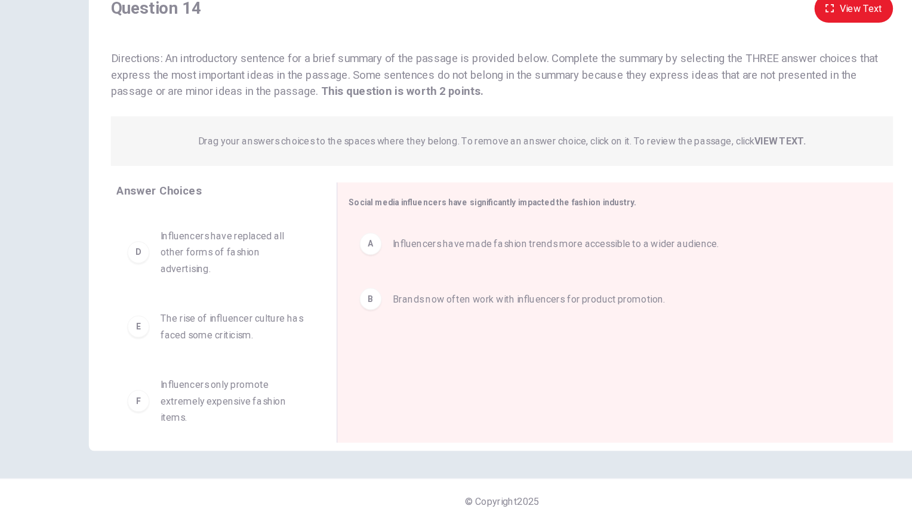
scroll to position [21, 0]
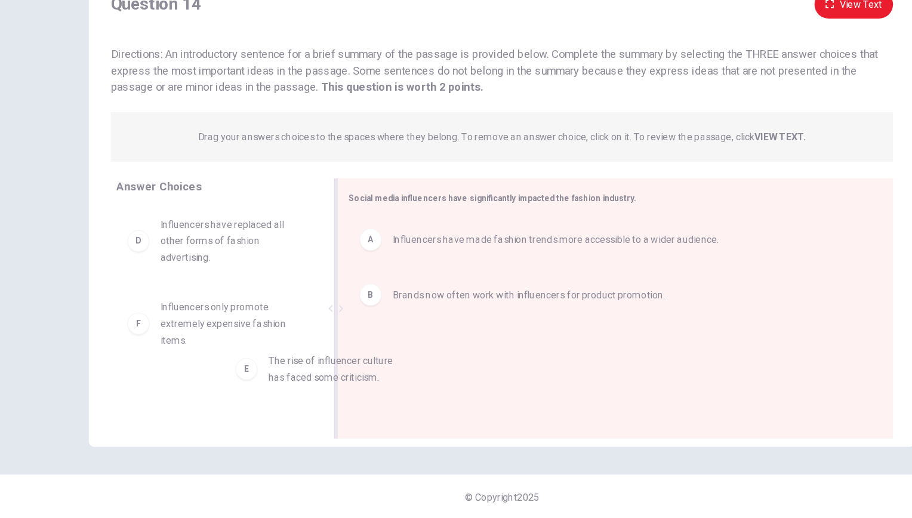
drag, startPoint x: 212, startPoint y: 342, endPoint x: 378, endPoint y: 371, distance: 169.0
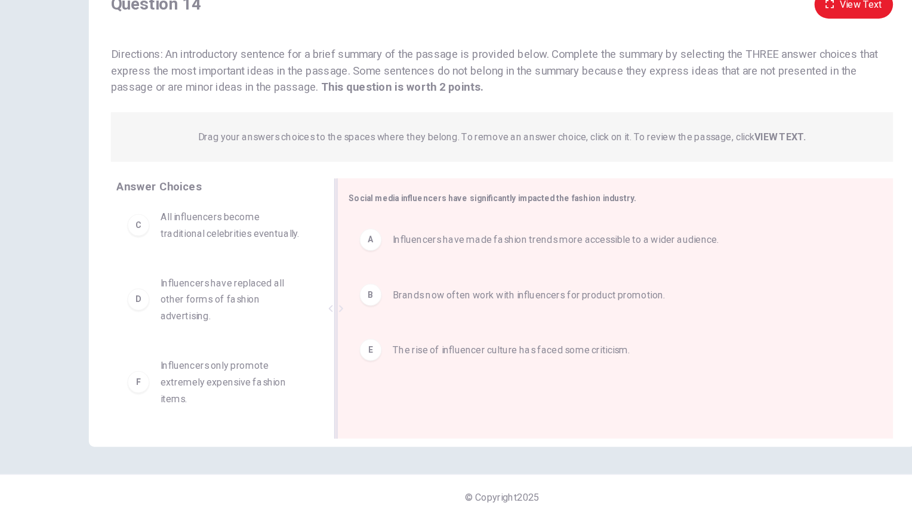
scroll to position [21, 0]
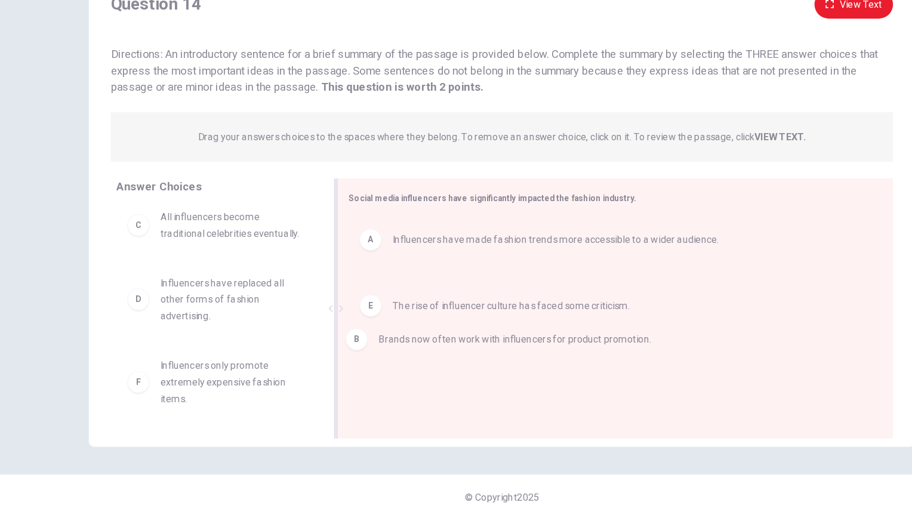
drag, startPoint x: 375, startPoint y: 339, endPoint x: 363, endPoint y: 393, distance: 55.6
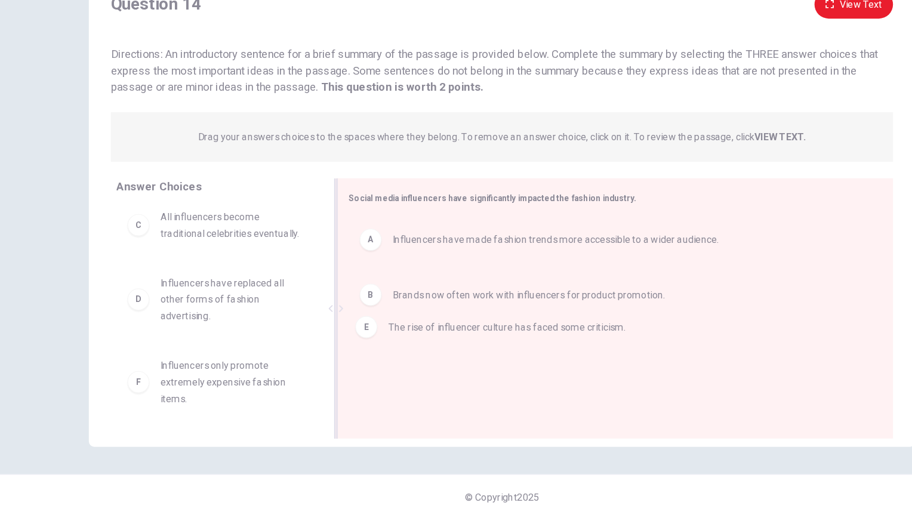
drag, startPoint x: 374, startPoint y: 366, endPoint x: 374, endPoint y: 338, distance: 27.5
drag, startPoint x: 368, startPoint y: 279, endPoint x: 409, endPoint y: 424, distance: 150.7
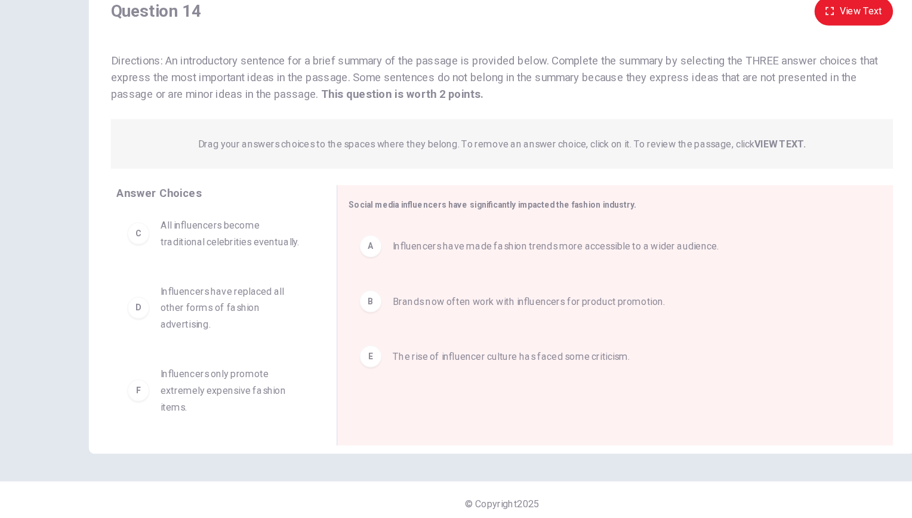
scroll to position [0, 0]
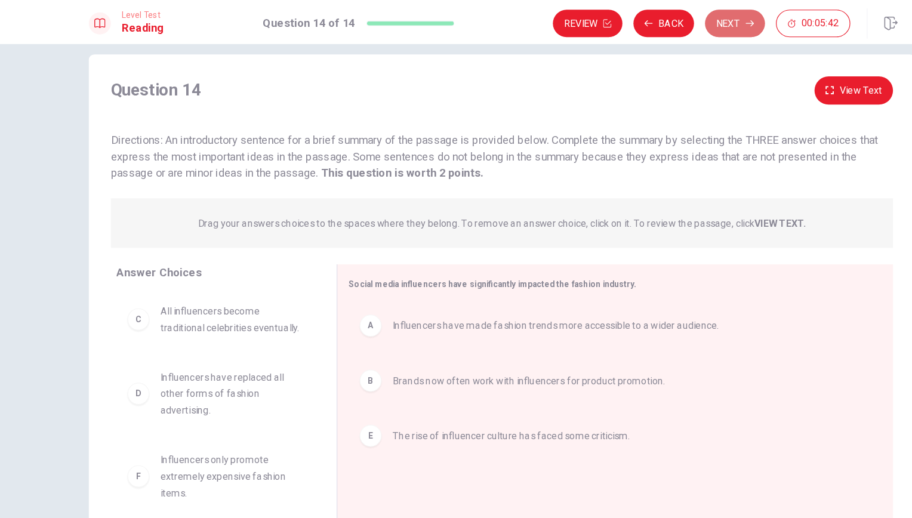
click at [654, 19] on button "Next" at bounding box center [658, 20] width 52 height 24
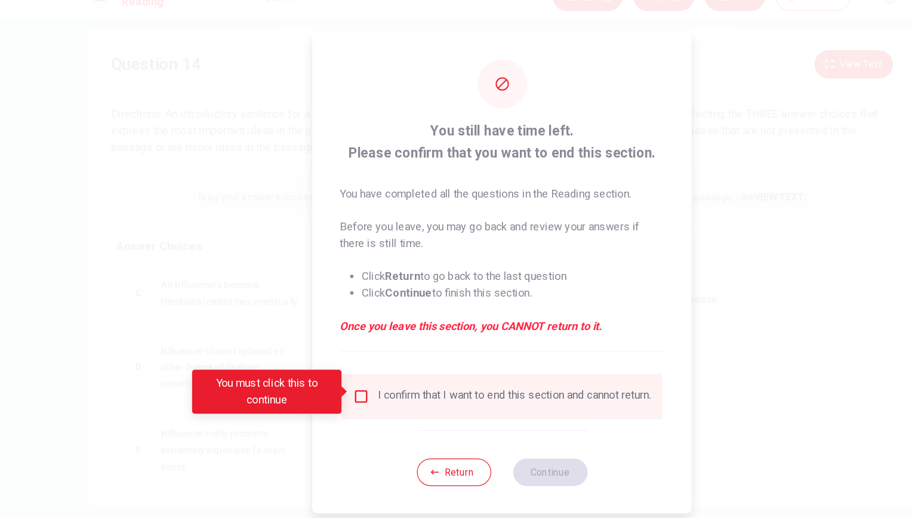
click at [332, 367] on input "You must click this to continue" at bounding box center [334, 366] width 14 height 14
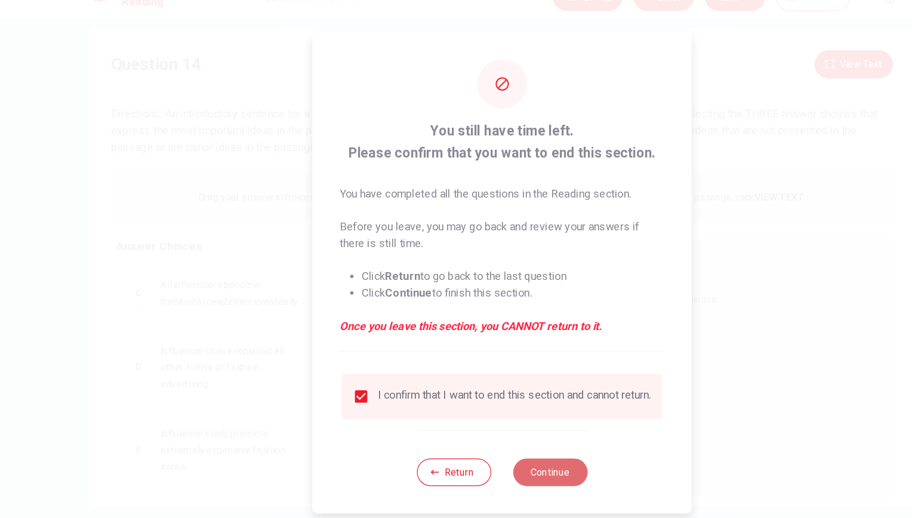
click at [482, 431] on button "Continue" at bounding box center [497, 432] width 64 height 24
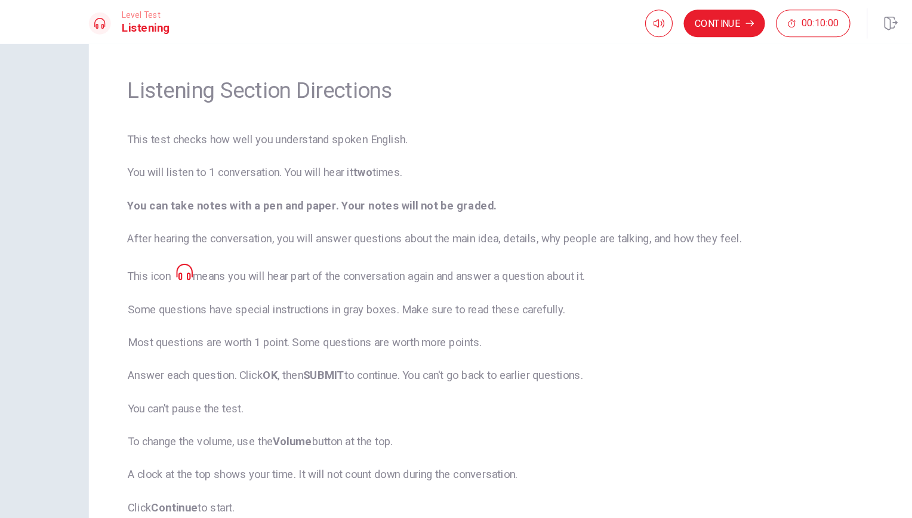
scroll to position [54, 0]
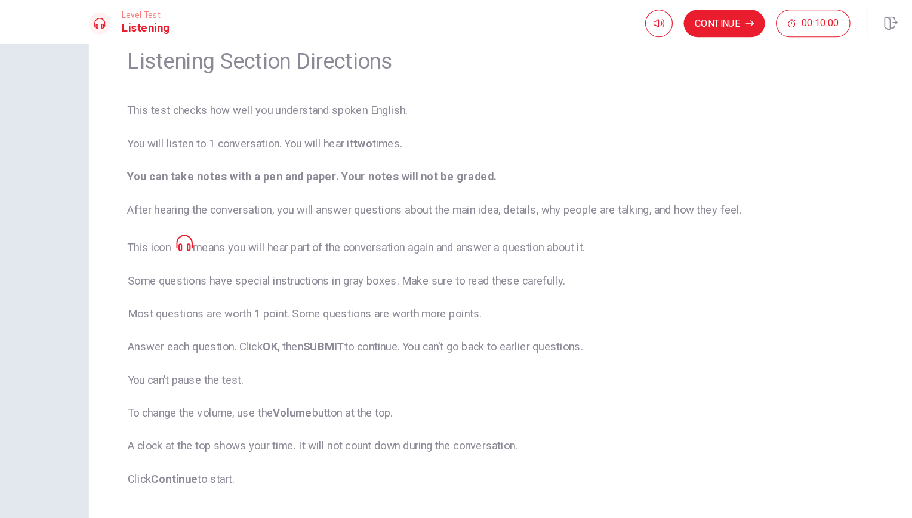
click at [181, 205] on icon at bounding box center [181, 210] width 14 height 14
click at [180, 209] on icon at bounding box center [181, 210] width 14 height 14
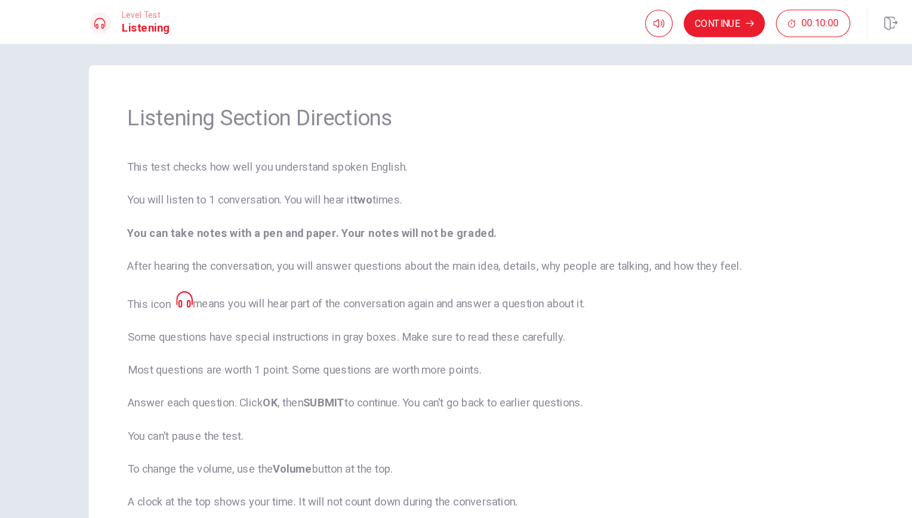
scroll to position [4, 0]
drag, startPoint x: 275, startPoint y: 107, endPoint x: 122, endPoint y: 132, distance: 154.8
click at [122, 132] on div "Listening Section Directions This test checks how well you understand spoken En…" at bounding box center [456, 282] width 716 height 448
click at [183, 254] on icon at bounding box center [181, 261] width 14 height 14
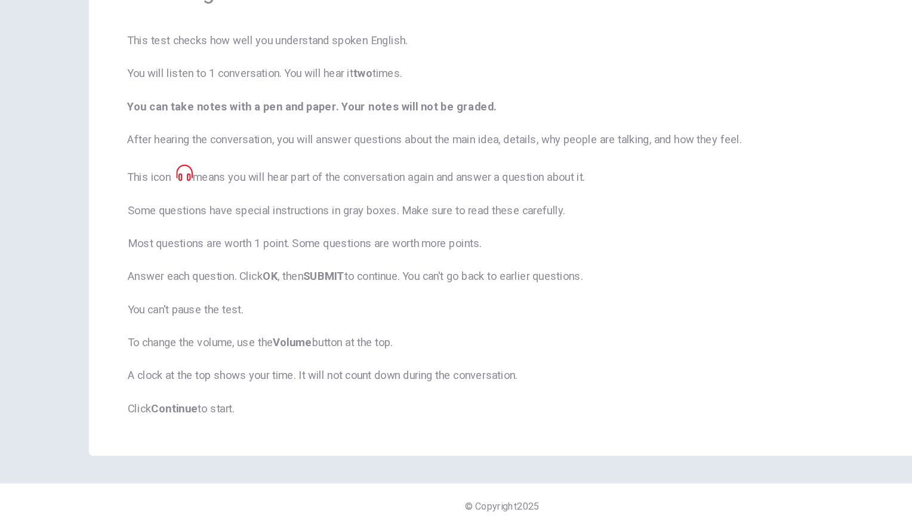
scroll to position [0, 0]
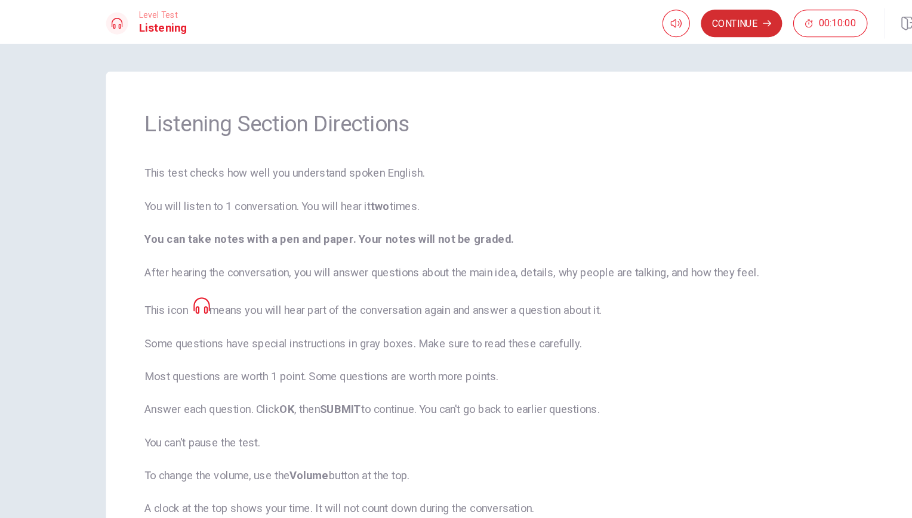
click at [663, 17] on button "Continue" at bounding box center [648, 20] width 70 height 24
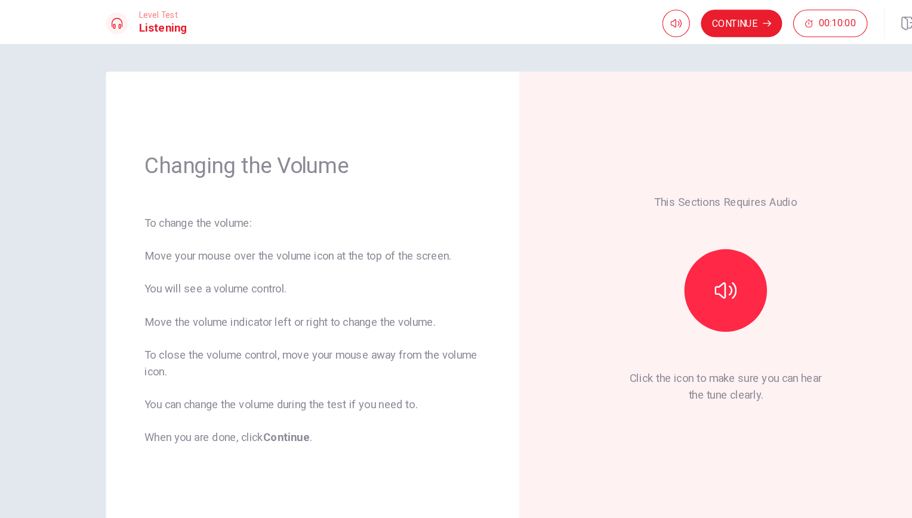
click at [576, 112] on div "This Sections Requires Audio Click the icon to make sure you can hear the tune …" at bounding box center [634, 258] width 291 height 327
click at [658, 260] on button "button" at bounding box center [635, 252] width 72 height 72
click at [616, 93] on div "This Sections Requires Audio Click the icon to make sure you can hear the tune …" at bounding box center [635, 259] width 358 height 394
click at [652, 267] on button "button" at bounding box center [635, 252] width 72 height 72
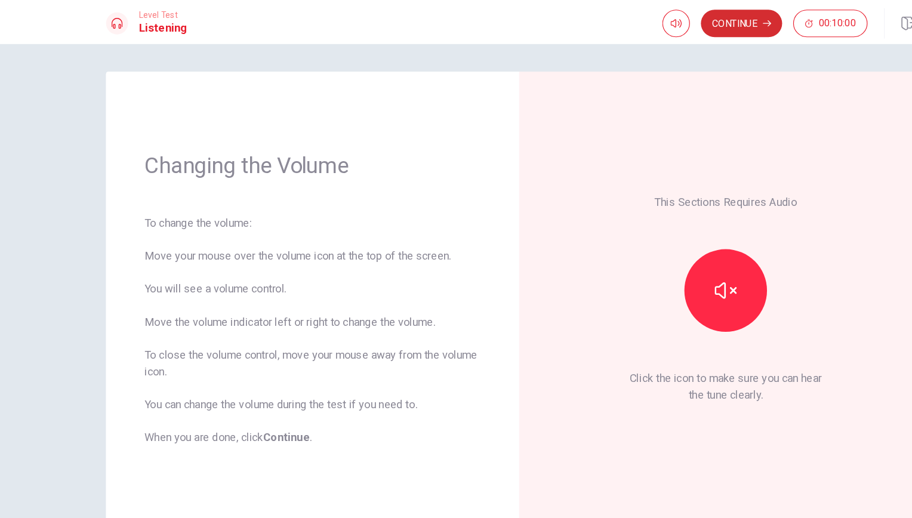
click at [644, 25] on button "Continue" at bounding box center [648, 20] width 70 height 24
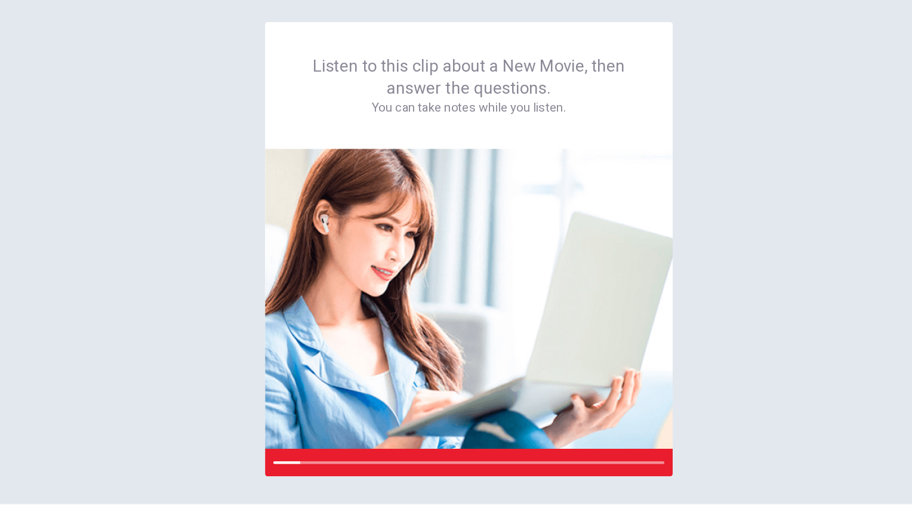
click at [634, 195] on div "Listen to this clip about a New Movie, then answer the questions. You can take …" at bounding box center [456, 259] width 716 height 394
click at [690, 156] on div "Listen to this clip about a New Movie, then answer the questions. You can take …" at bounding box center [456, 259] width 716 height 394
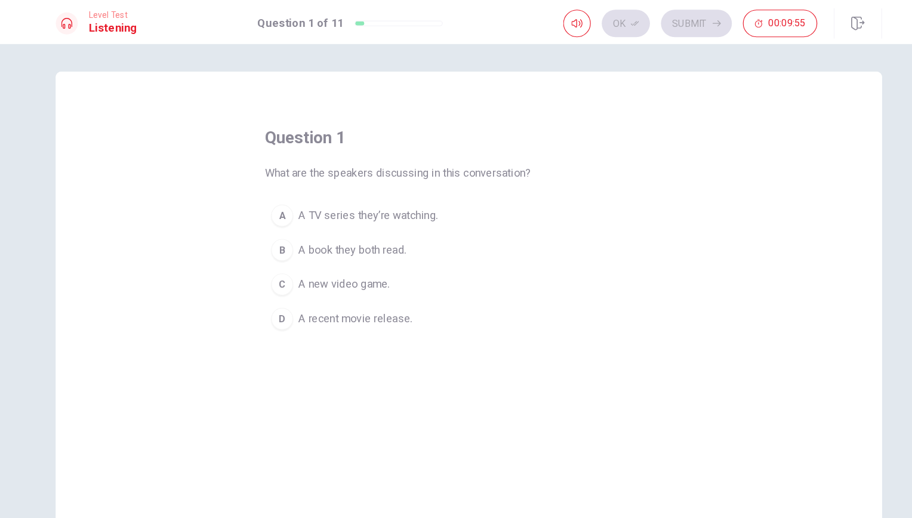
click at [309, 279] on span "A recent movie release." at bounding box center [358, 276] width 98 height 14
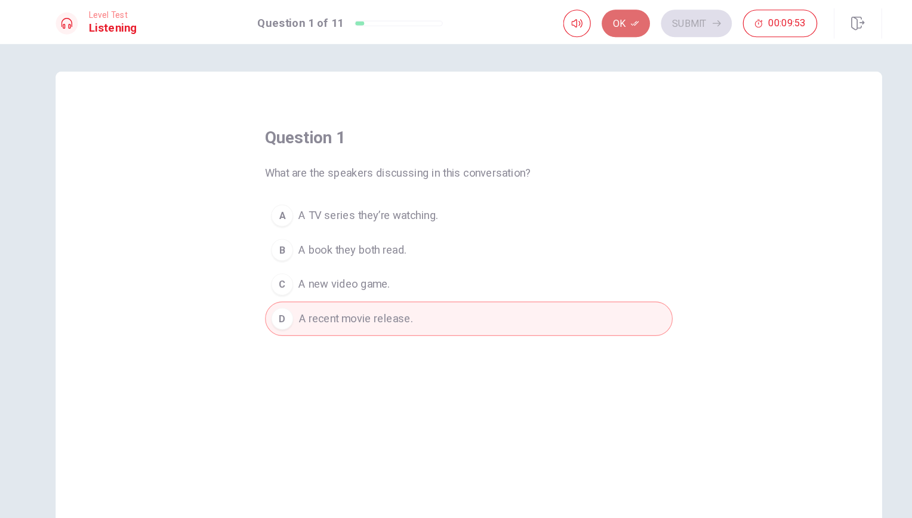
click at [590, 26] on button "Ok" at bounding box center [592, 20] width 42 height 24
click at [630, 17] on button "Submit" at bounding box center [652, 20] width 61 height 24
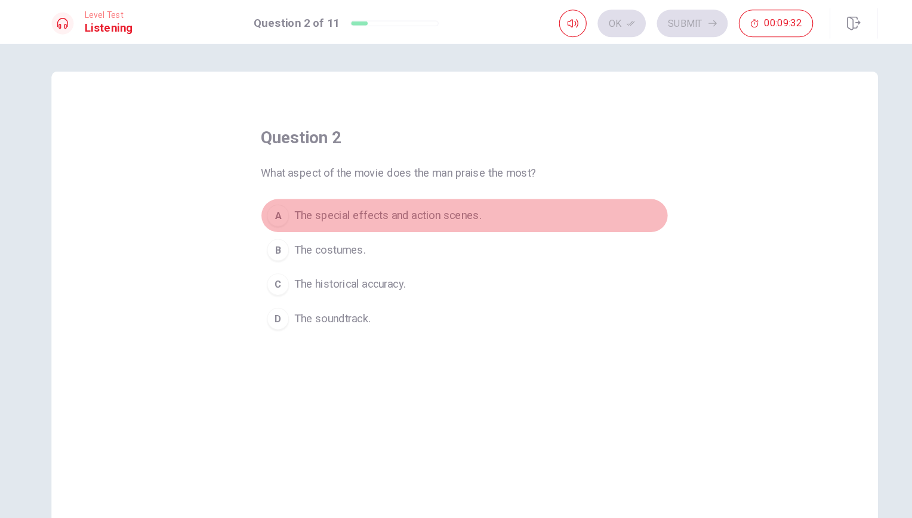
click at [347, 188] on span "The special effects and action scenes." at bounding box center [390, 187] width 162 height 14
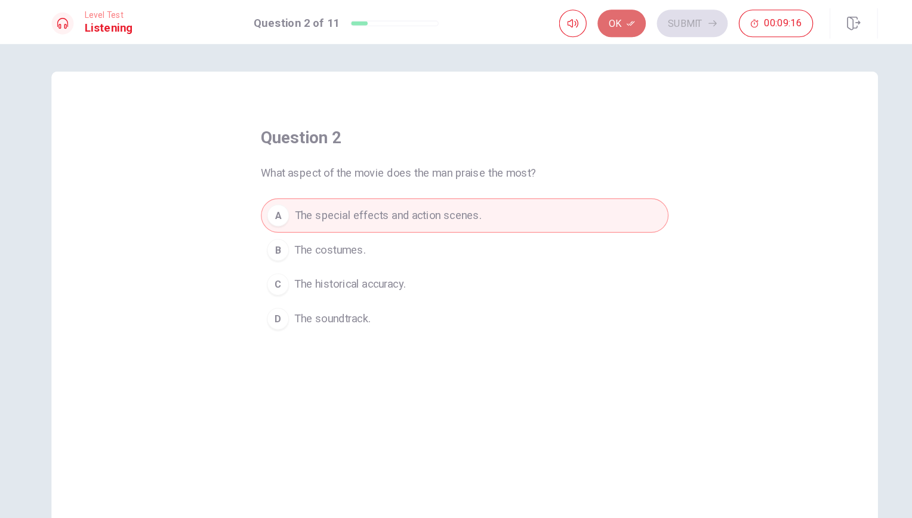
click at [589, 25] on button "Ok" at bounding box center [592, 20] width 42 height 24
click at [649, 19] on button "Submit" at bounding box center [652, 20] width 61 height 24
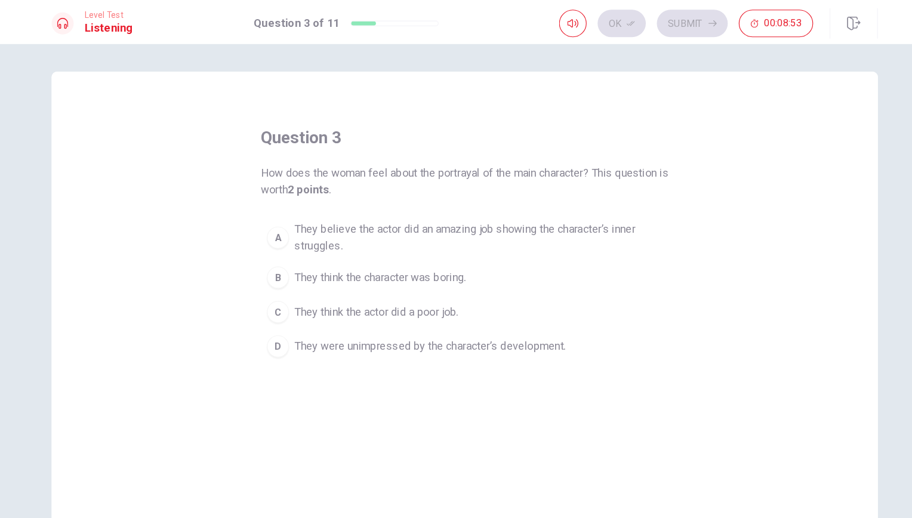
click at [431, 200] on span "They believe the actor did an amazing job showing the character’s inner struggl…" at bounding box center [468, 206] width 319 height 29
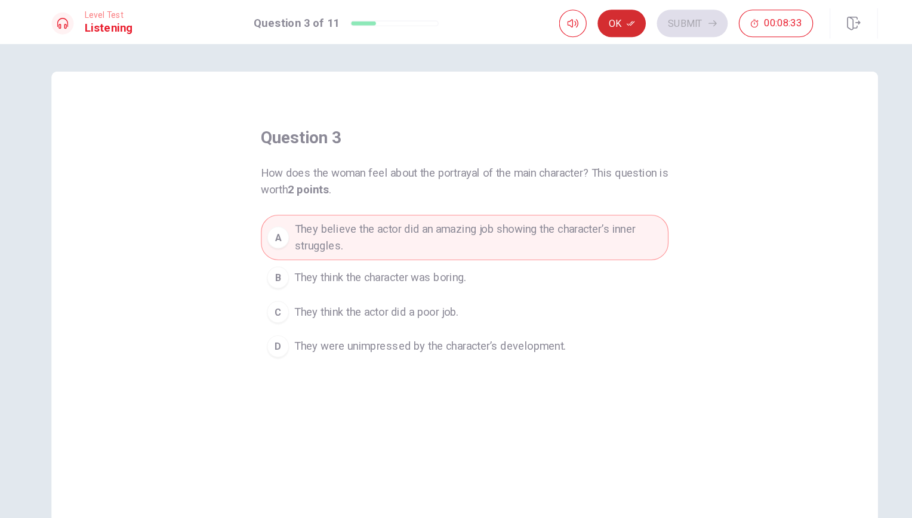
click at [590, 18] on button "Ok" at bounding box center [592, 20] width 42 height 24
click at [642, 23] on button "Submit" at bounding box center [652, 20] width 61 height 24
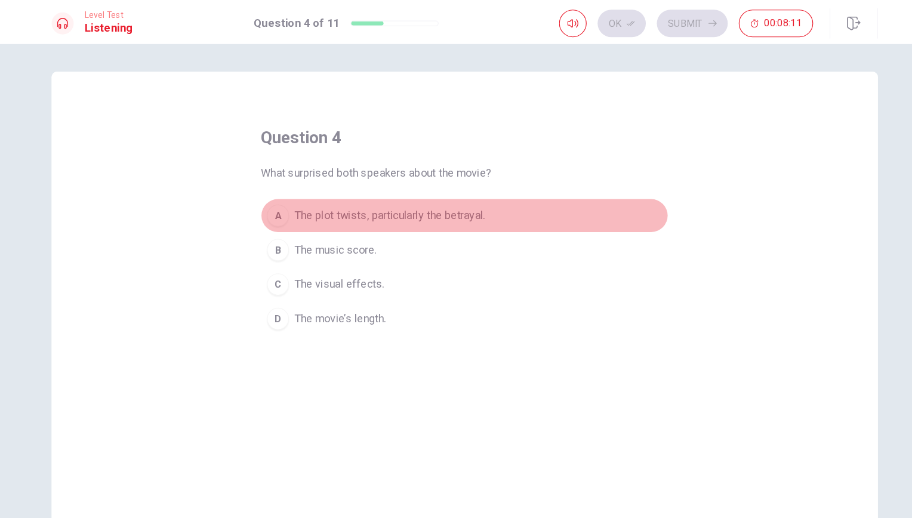
click at [409, 189] on span "The plot twists, particularly the betrayal." at bounding box center [391, 187] width 165 height 14
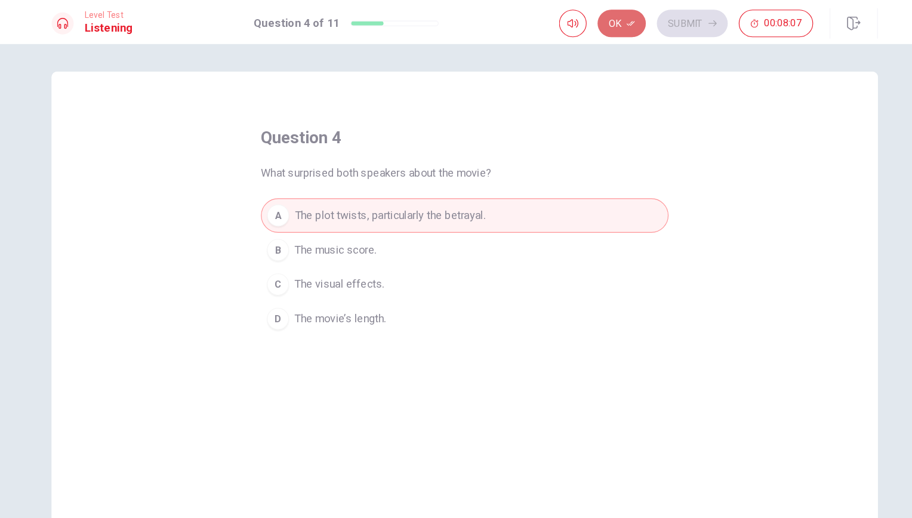
click at [587, 28] on button "Ok" at bounding box center [592, 20] width 42 height 24
click at [630, 27] on button "Submit" at bounding box center [652, 20] width 61 height 24
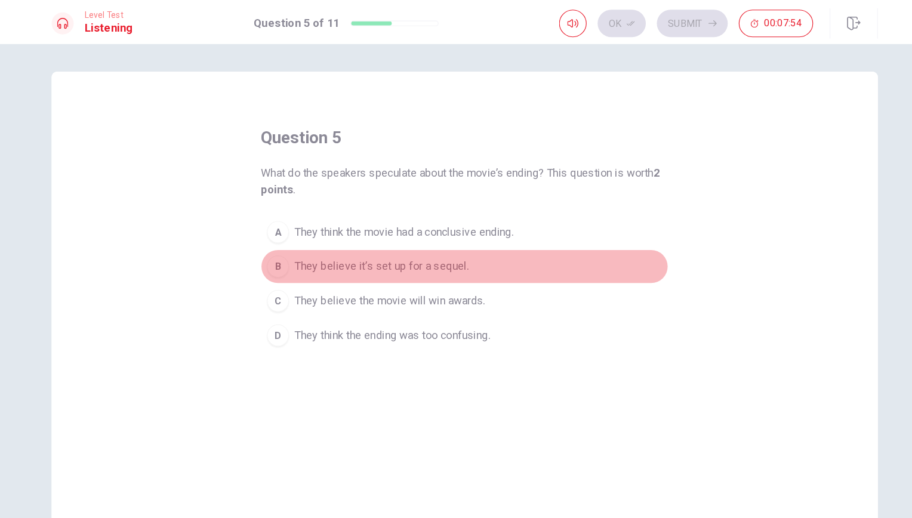
click at [426, 239] on button "B They believe it’s set up for a sequel." at bounding box center [455, 231] width 353 height 30
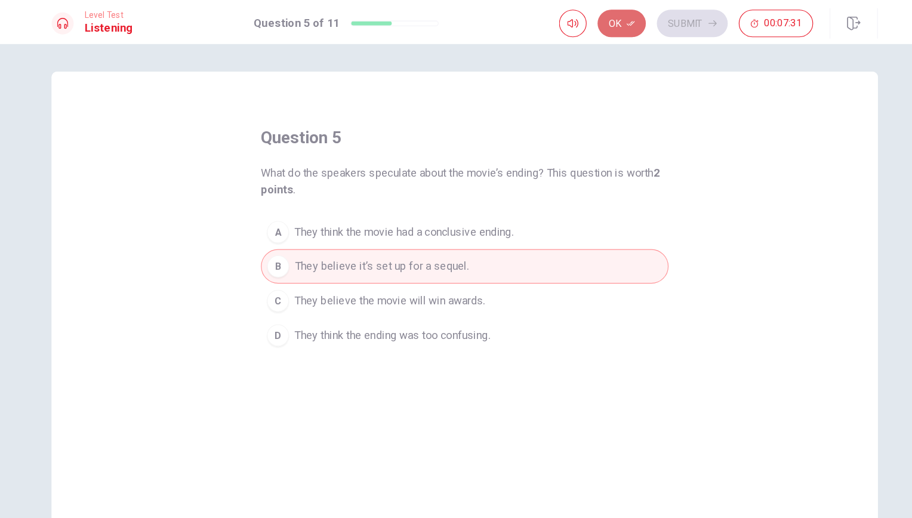
click at [583, 27] on button "Ok" at bounding box center [592, 20] width 42 height 24
click at [650, 17] on button "Submit" at bounding box center [652, 20] width 61 height 24
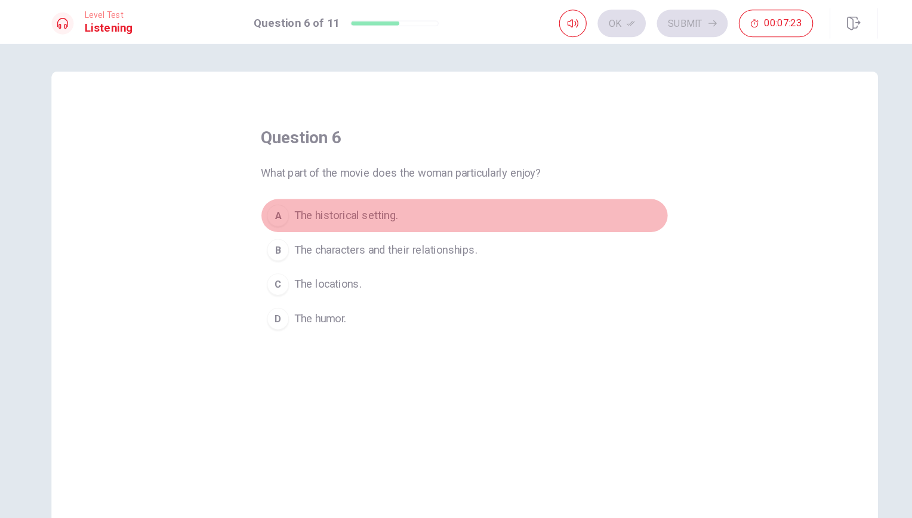
click at [368, 194] on button "A The historical setting." at bounding box center [455, 187] width 353 height 30
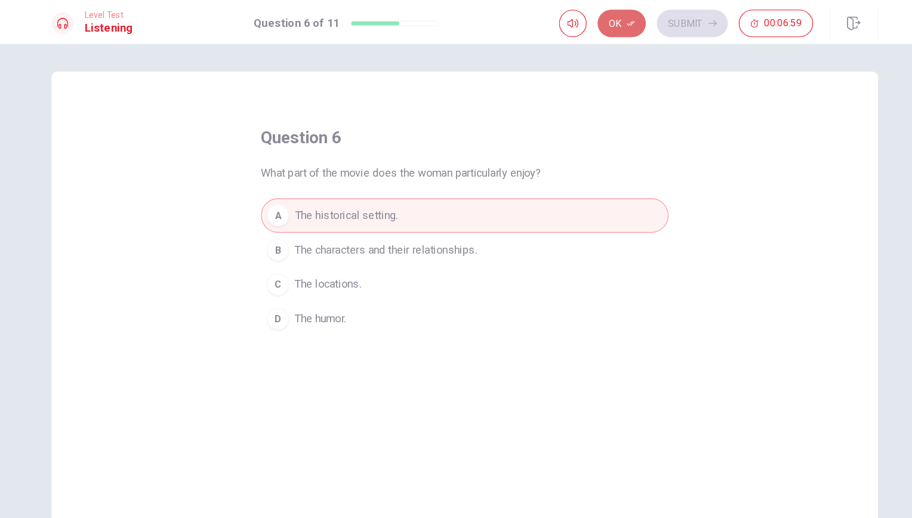
click at [594, 28] on button "Ok" at bounding box center [592, 20] width 42 height 24
click at [641, 27] on button "Submit" at bounding box center [652, 20] width 61 height 24
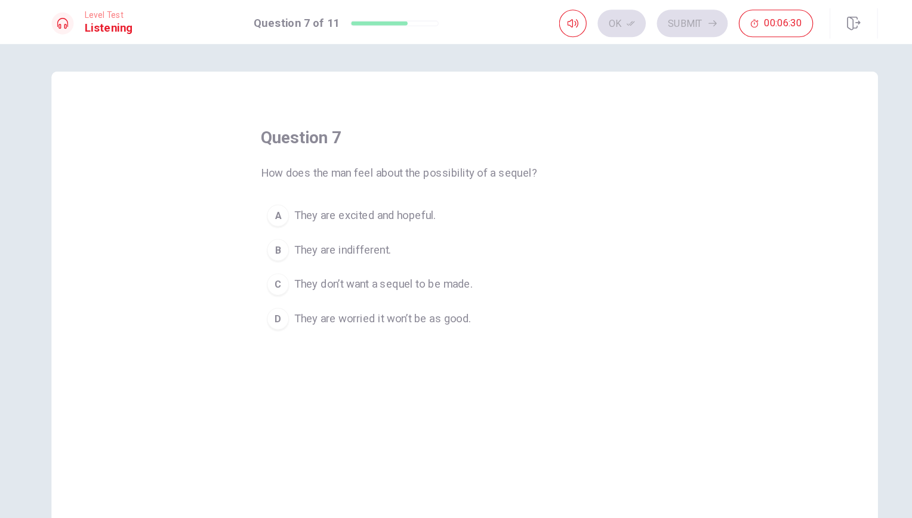
click at [389, 189] on span "They are excited and hopeful." at bounding box center [370, 187] width 122 height 14
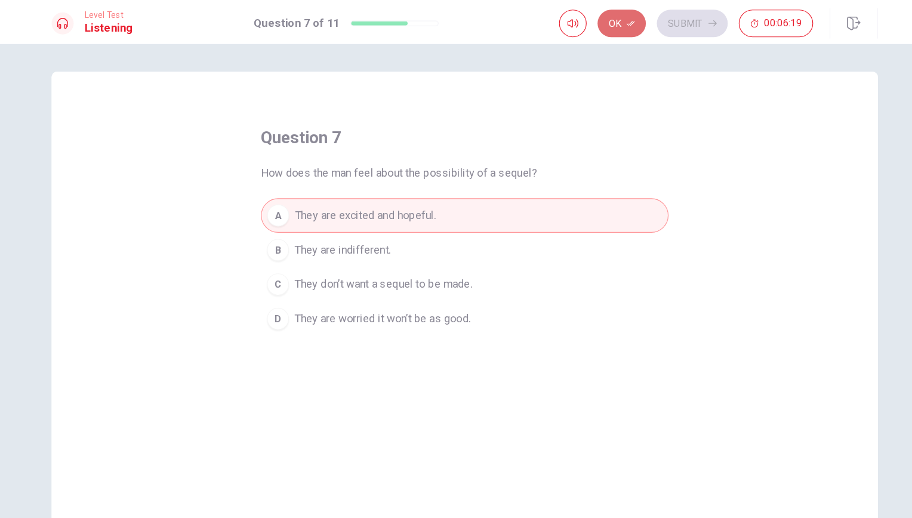
click at [589, 18] on button "Ok" at bounding box center [592, 20] width 42 height 24
click at [624, 16] on button "Submit" at bounding box center [652, 20] width 61 height 24
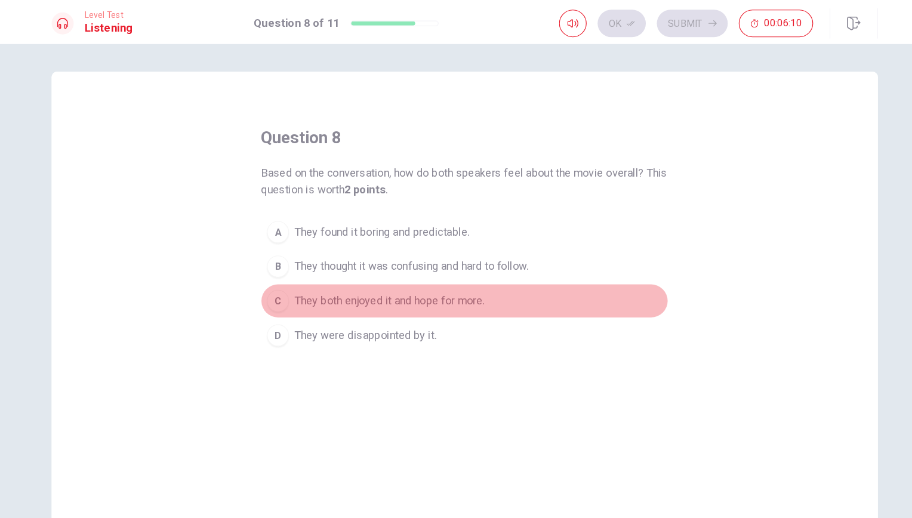
click at [399, 265] on span "They both enjoyed it and hope for more." at bounding box center [391, 261] width 165 height 14
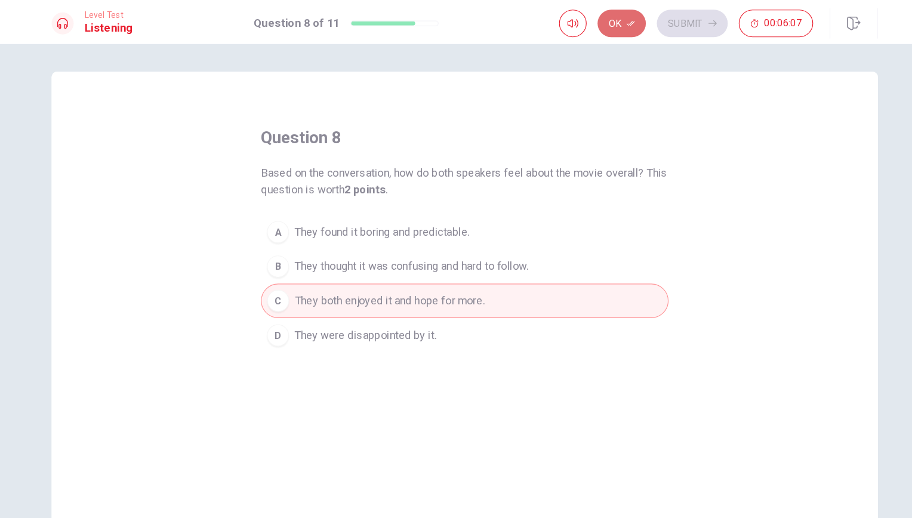
click at [600, 26] on button "Ok" at bounding box center [592, 20] width 42 height 24
click at [638, 25] on button "Submit" at bounding box center [652, 20] width 61 height 24
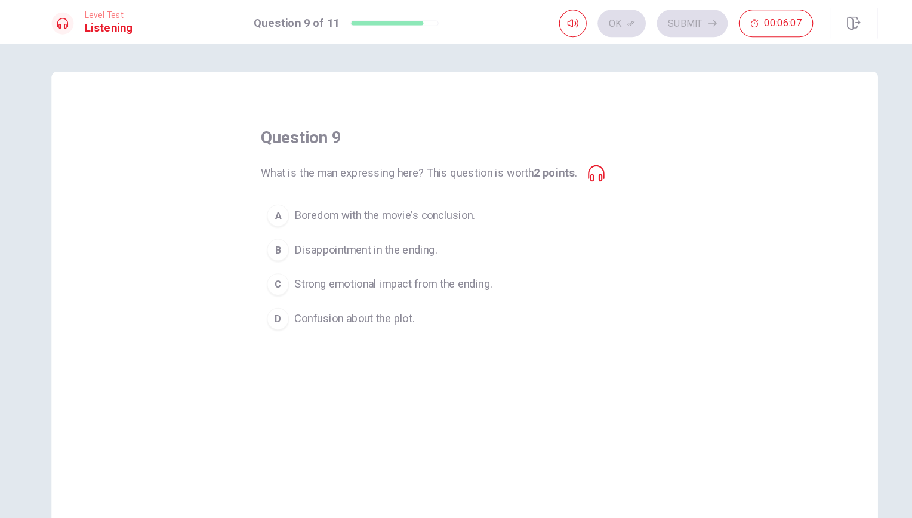
scroll to position [1, 0]
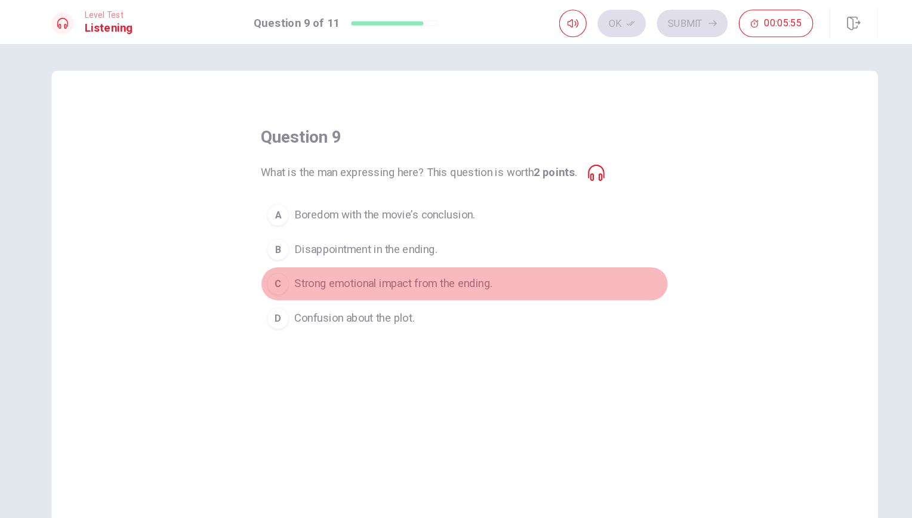
click at [393, 249] on span "Strong emotional impact from the ending." at bounding box center [394, 246] width 171 height 14
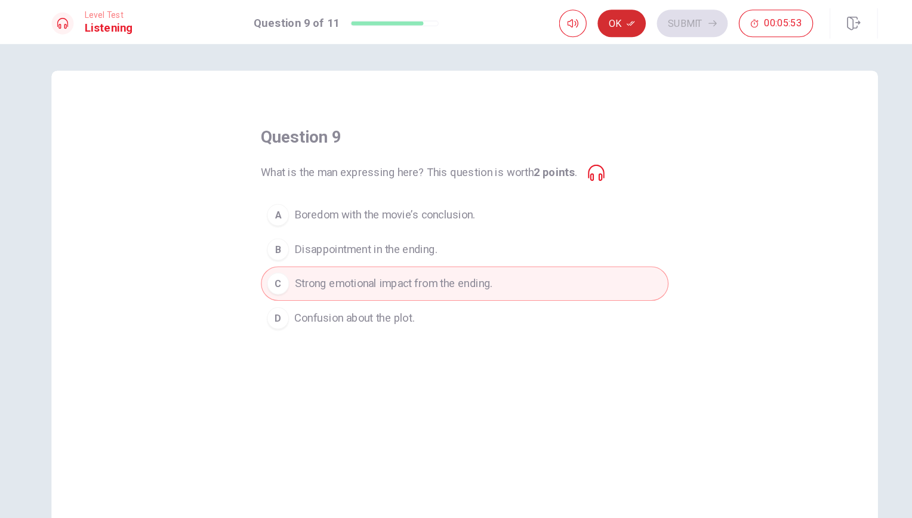
click at [590, 23] on button "Ok" at bounding box center [592, 20] width 42 height 24
click at [628, 23] on button "Submit" at bounding box center [652, 20] width 61 height 24
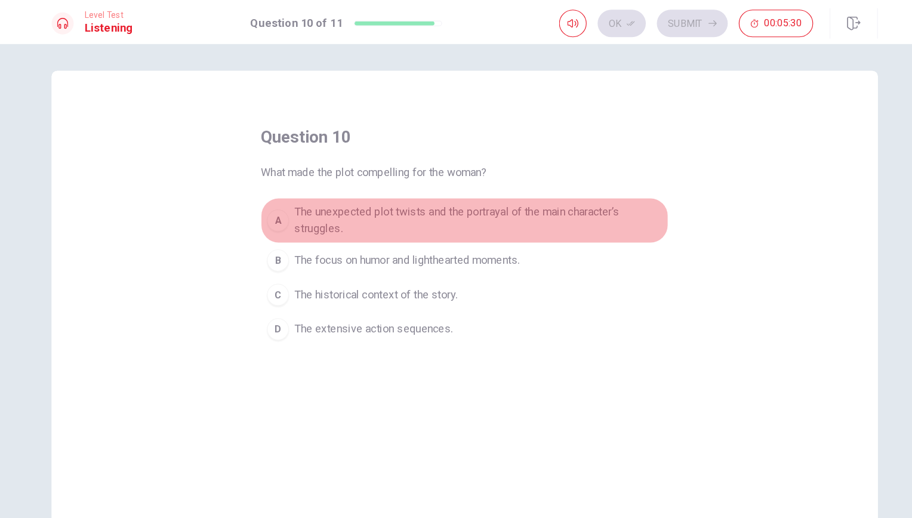
click at [488, 186] on span "The unexpected plot twists and the portrayal of the main character’s struggles." at bounding box center [468, 191] width 319 height 29
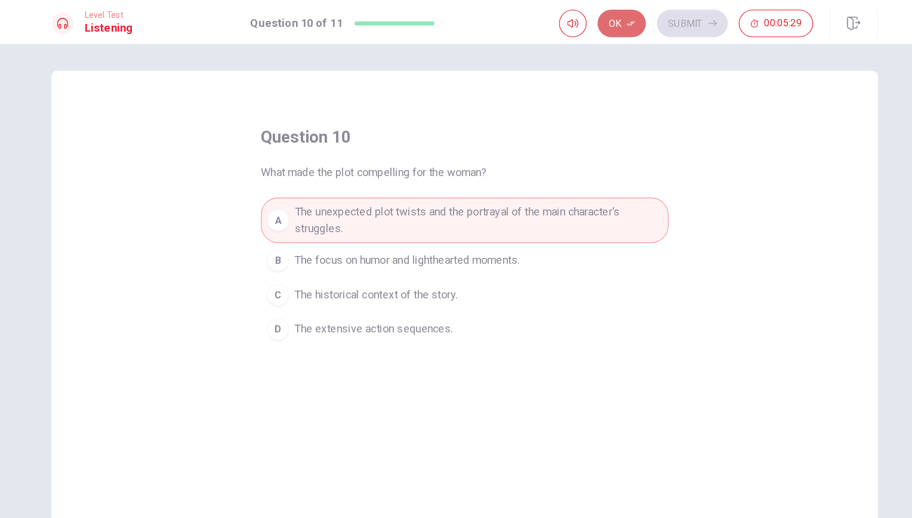
click at [608, 21] on button "Ok" at bounding box center [592, 20] width 42 height 24
click at [628, 17] on button "Submit" at bounding box center [652, 20] width 61 height 24
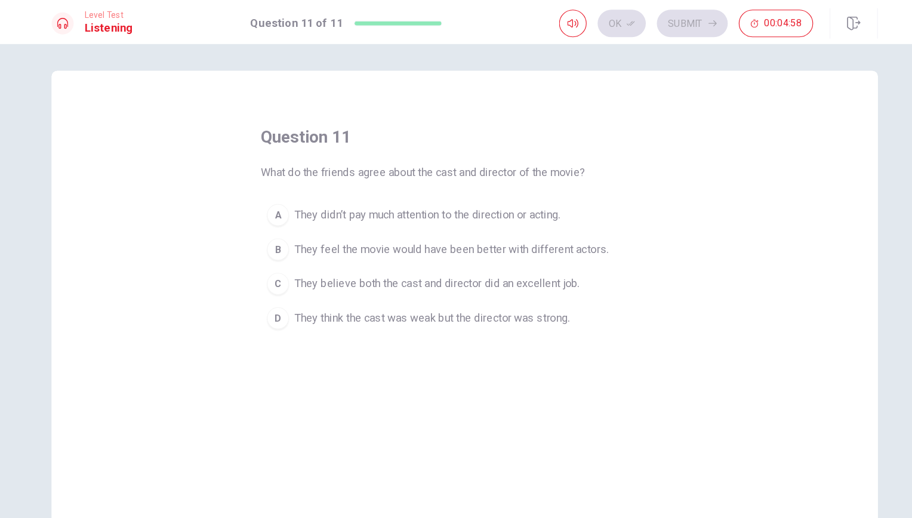
click at [360, 185] on span "They didn’t pay much attention to the direction or acting." at bounding box center [424, 186] width 230 height 14
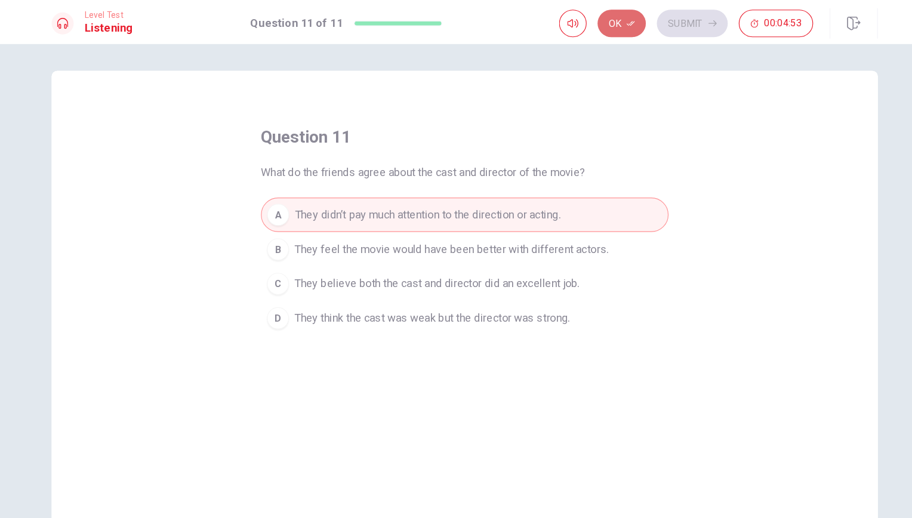
click at [600, 21] on icon "button" at bounding box center [599, 20] width 7 height 4
click at [653, 11] on button "Submit" at bounding box center [652, 20] width 61 height 24
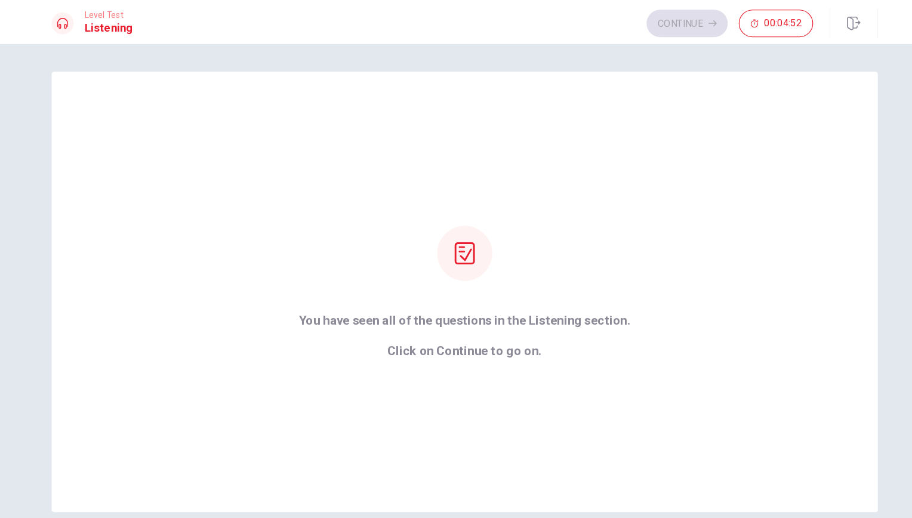
scroll to position [0, 0]
click at [620, 24] on button "Continue" at bounding box center [648, 20] width 70 height 24
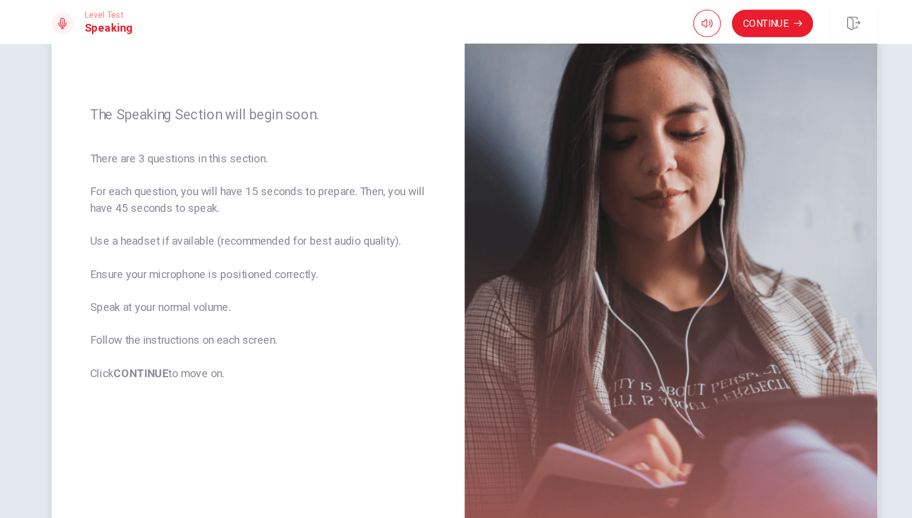
scroll to position [111, 0]
